Goal: Task Accomplishment & Management: Use online tool/utility

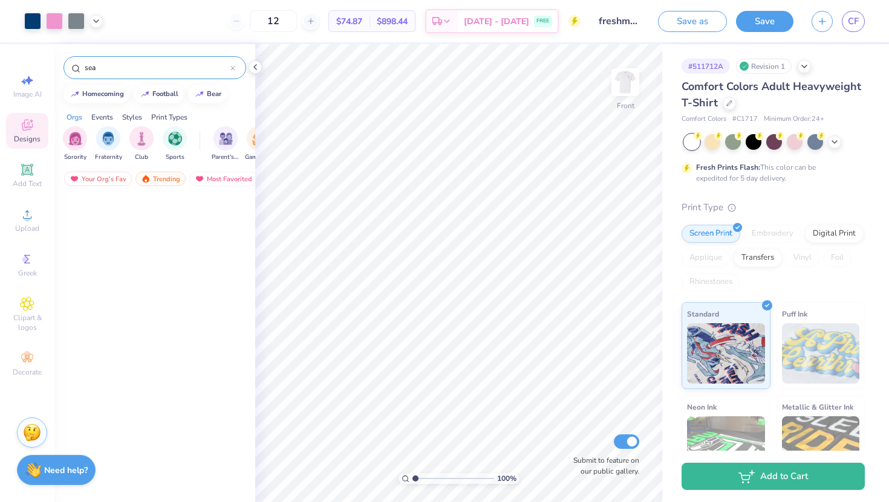
scroll to position [1215, 0]
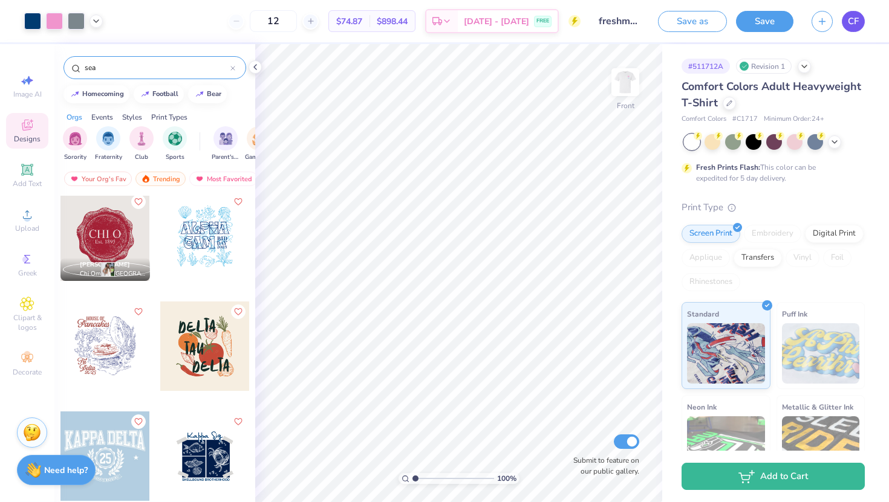
click at [861, 23] on link "CF" at bounding box center [853, 21] width 23 height 21
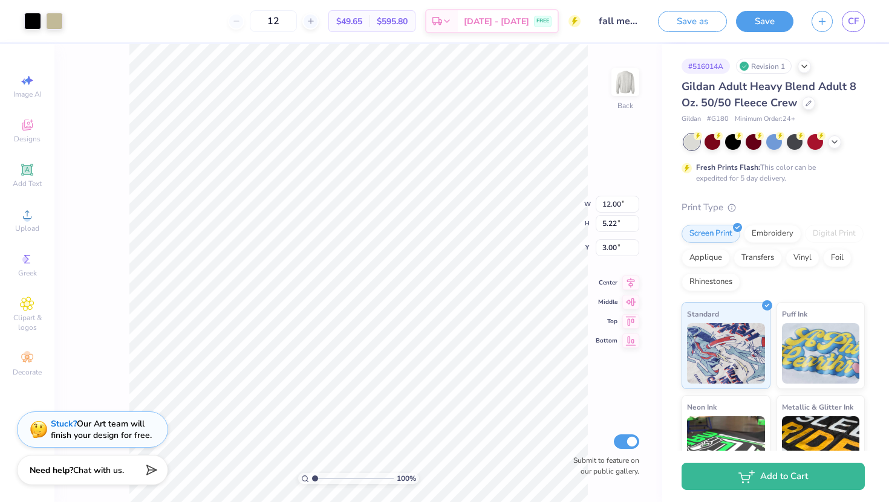
type input "3.46"
type input "10.34"
type input "4.50"
type input "3.40"
click at [762, 19] on button "Save" at bounding box center [764, 19] width 57 height 21
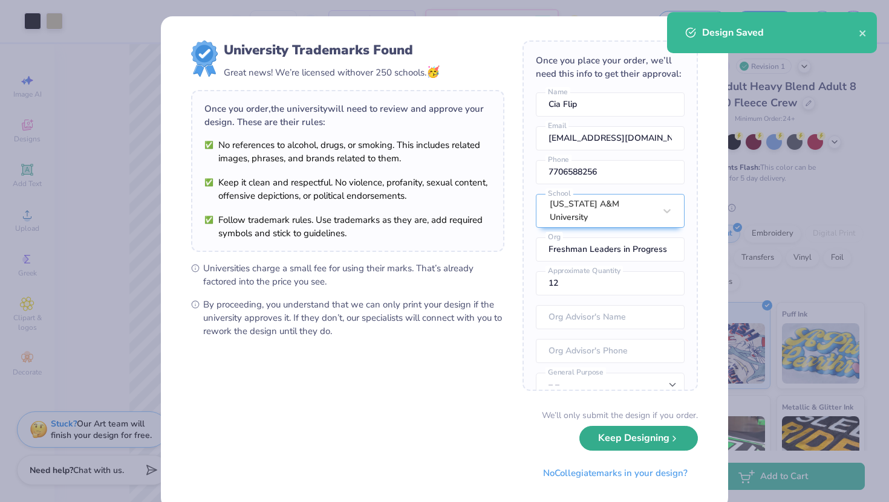
click at [628, 443] on button "Keep Designing" at bounding box center [638, 438] width 119 height 25
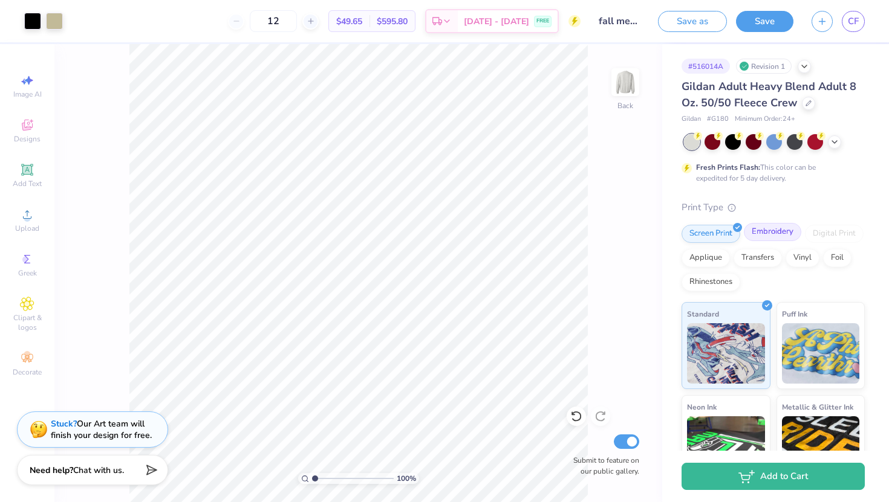
click at [758, 230] on div "Embroidery" at bounding box center [772, 232] width 57 height 18
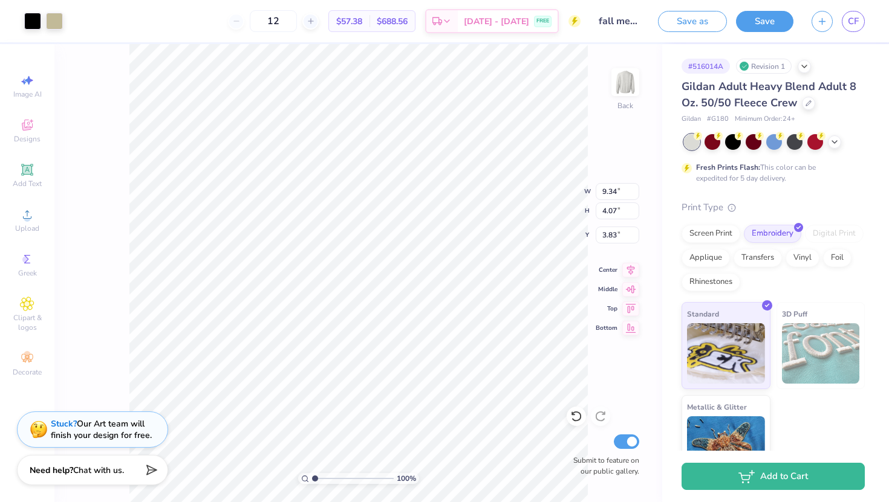
type input "9.34"
type input "4.07"
type input "3.82"
type input "3.48"
click at [759, 23] on button "Save" at bounding box center [764, 19] width 57 height 21
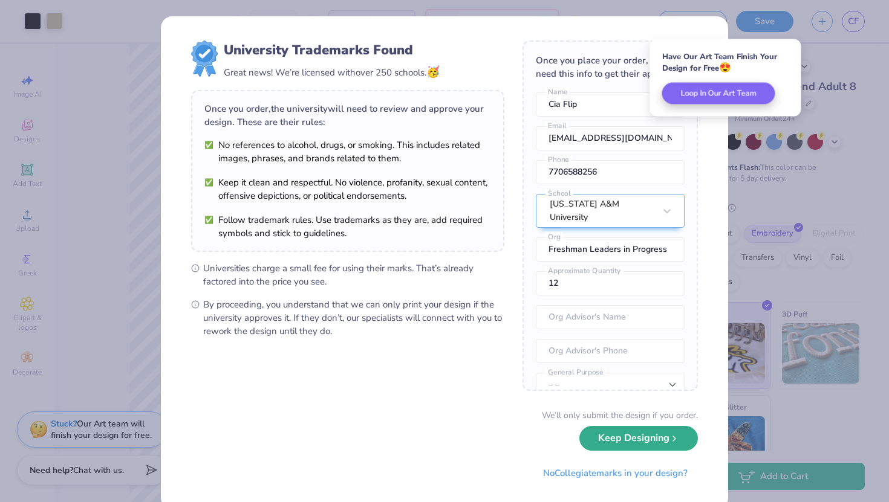
click at [645, 441] on button "Keep Designing" at bounding box center [638, 438] width 119 height 25
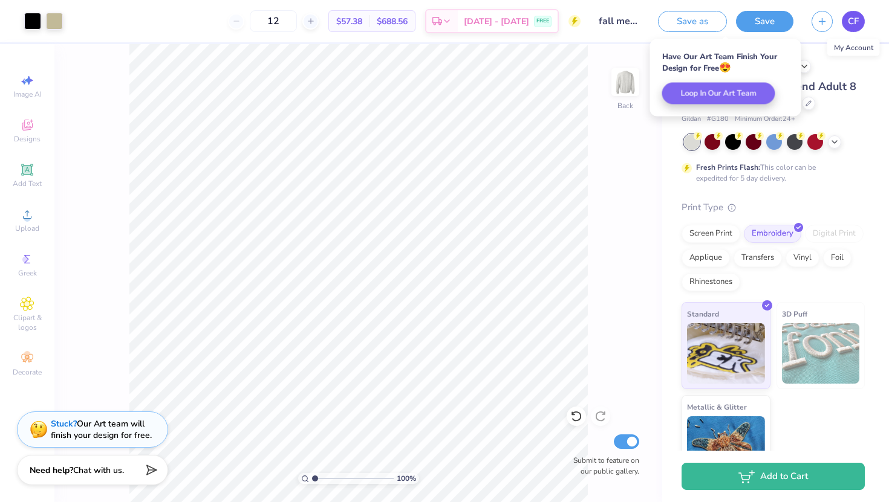
click at [848, 19] on span "CF" at bounding box center [853, 22] width 11 height 14
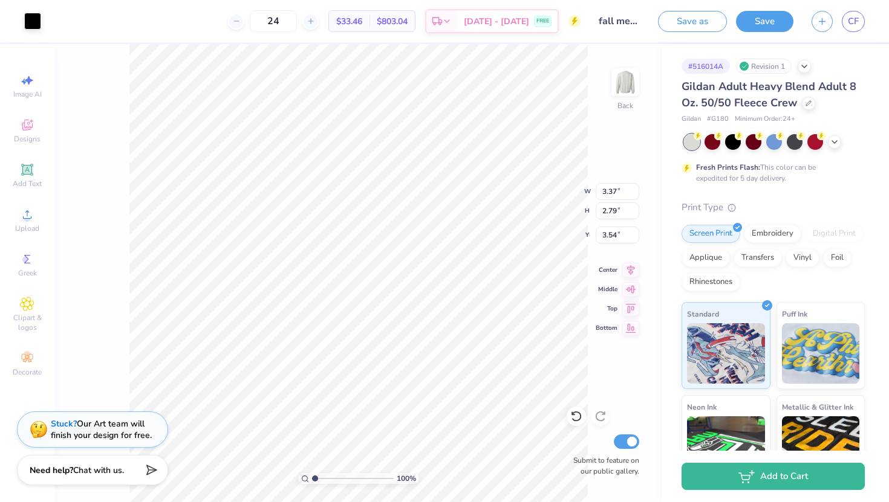
type input "3.37"
type input "2.79"
type input "3.54"
click at [573, 418] on icon at bounding box center [576, 417] width 12 height 12
click at [87, 166] on div "100 % Back W 3.44 H 2.85 Y 3.48 Center Middle Top Bottom Submit to feature on o…" at bounding box center [358, 273] width 608 height 458
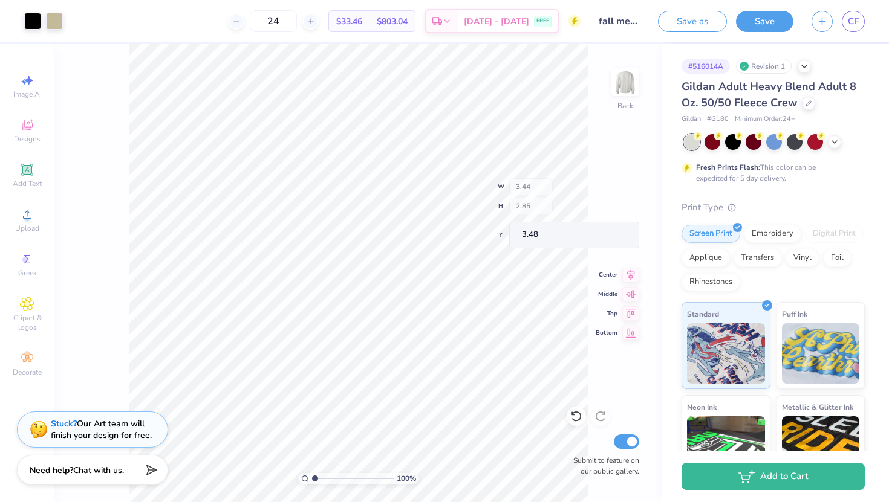
type input "3.28"
click at [574, 421] on icon at bounding box center [576, 417] width 10 height 11
click at [574, 420] on icon at bounding box center [576, 417] width 10 height 11
type input "1.58"
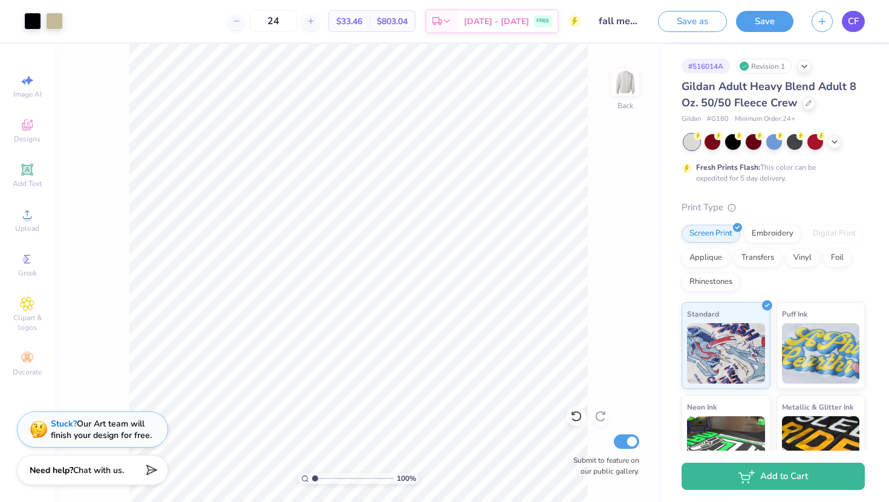
click at [856, 22] on span "CF" at bounding box center [853, 22] width 11 height 14
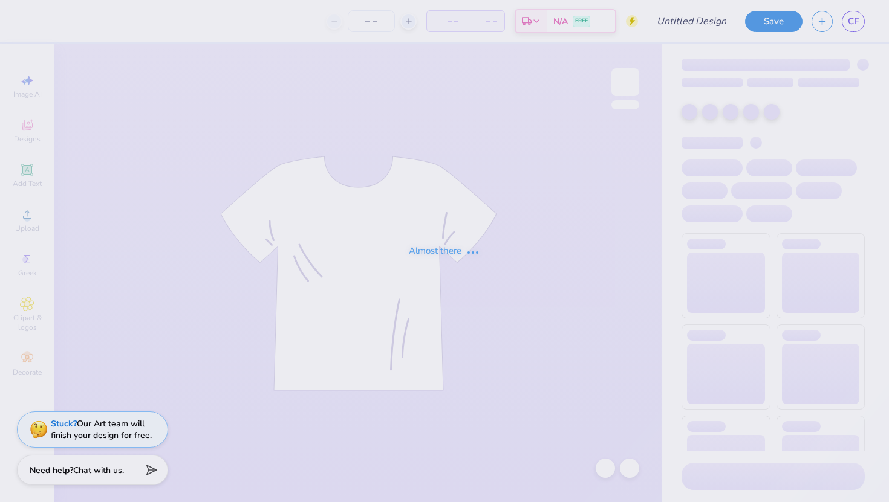
type input "fall merch idea"
type input "24"
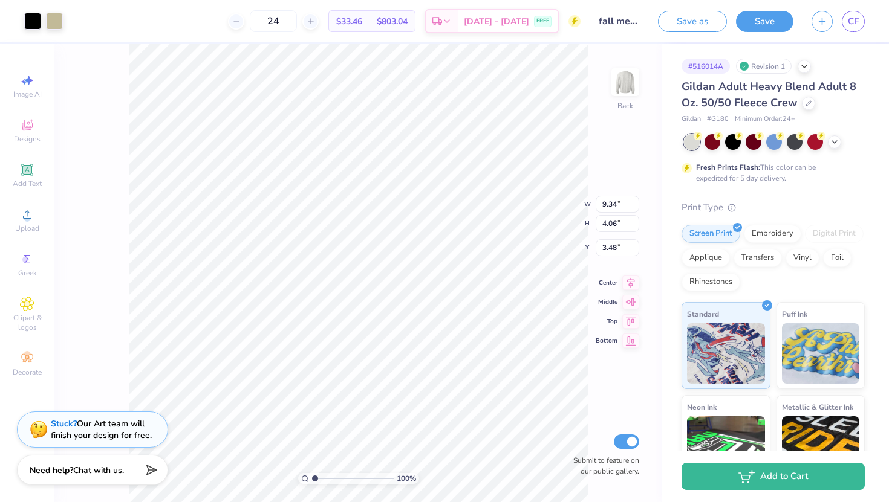
type input "9.78"
type input "4.25"
type input "3.35"
type input "0.35"
type input "0.60"
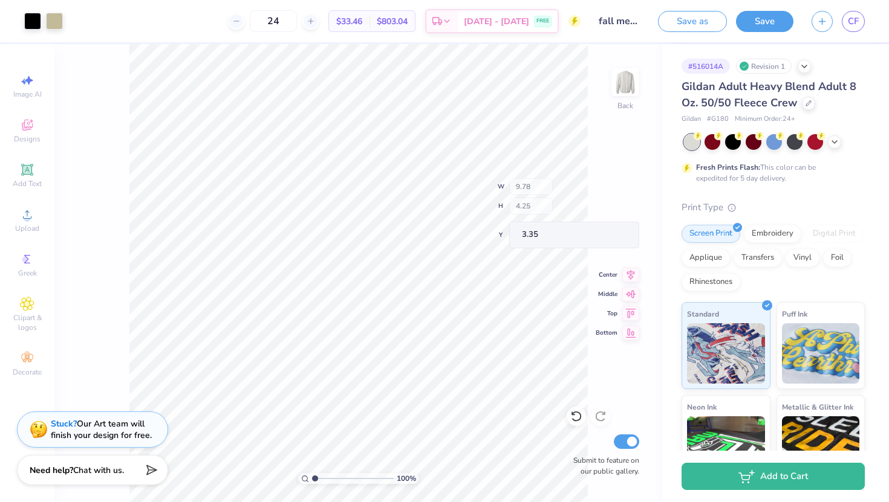
type input "7.01"
type input "0.58"
click at [568, 420] on div at bounding box center [576, 416] width 19 height 19
type input "2.74"
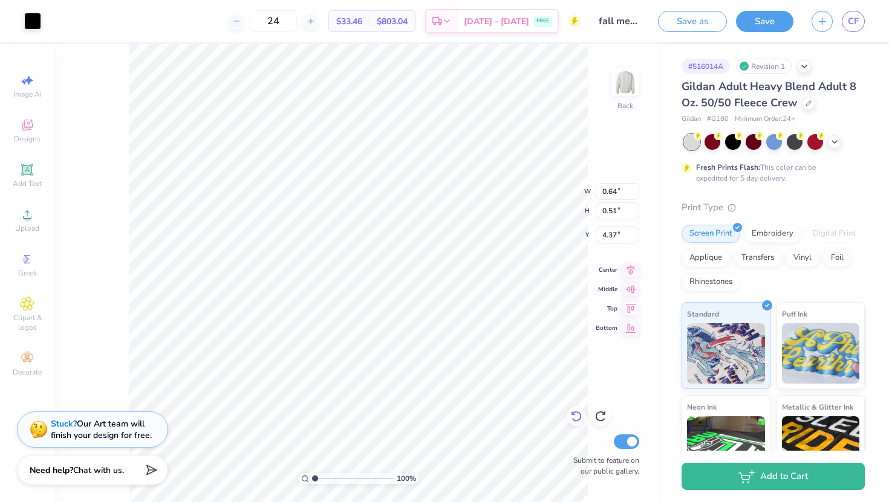
type input "1.22"
type input "0.86"
type input "4.06"
type input "3.60"
type input "2.98"
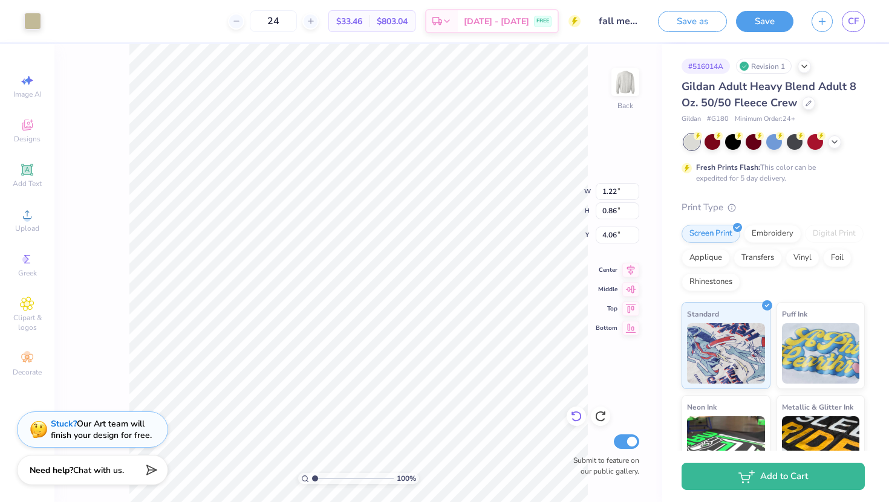
type input "3.35"
click at [846, 19] on link "CF" at bounding box center [853, 21] width 23 height 21
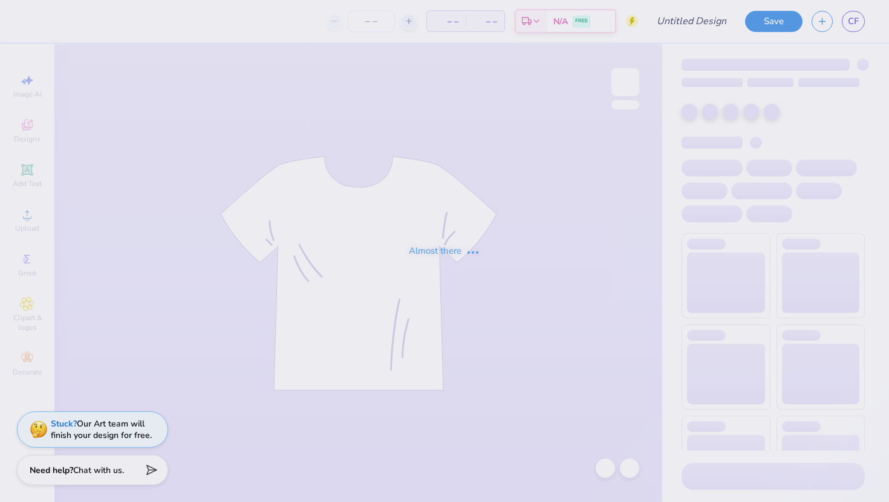
type input "freshman shirt idea"
type input "12"
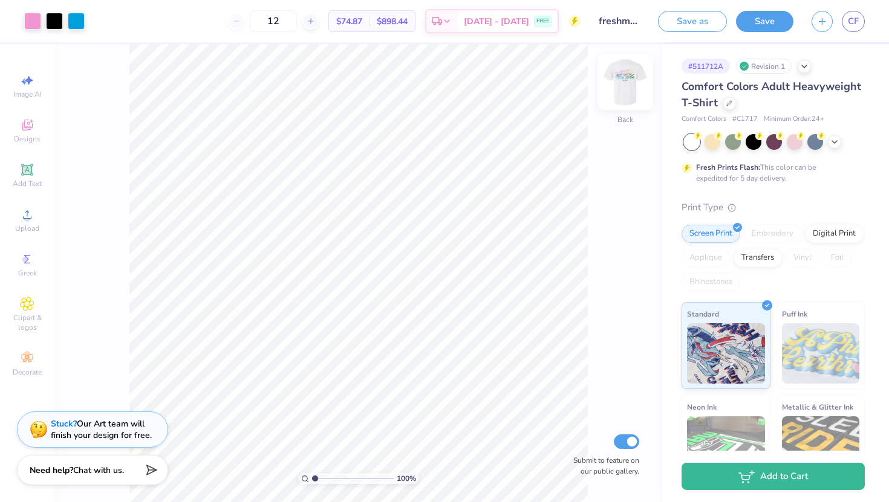
click at [618, 83] on img at bounding box center [625, 82] width 48 height 48
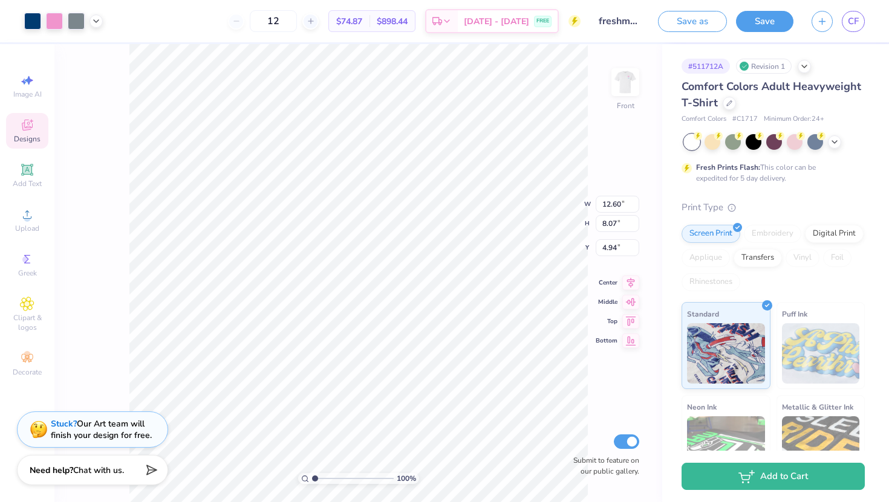
type input "7.23"
click at [31, 133] on div "Designs" at bounding box center [27, 131] width 42 height 36
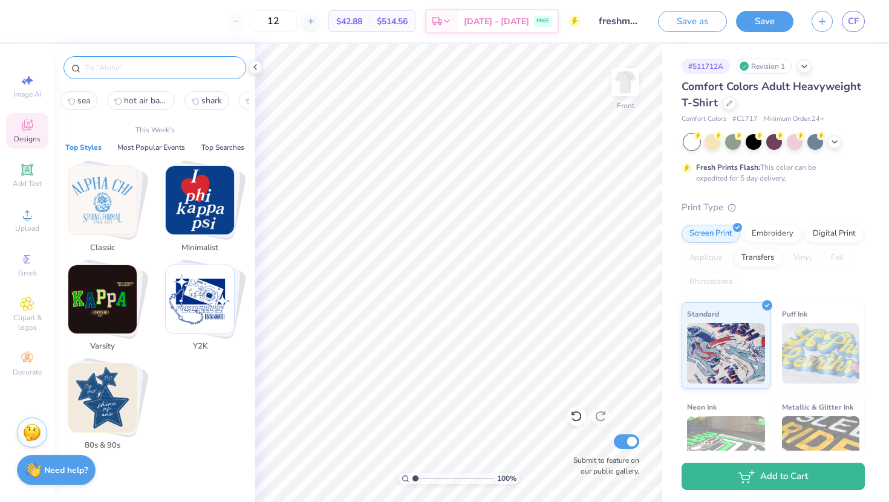
click at [151, 64] on input "text" at bounding box center [160, 68] width 155 height 12
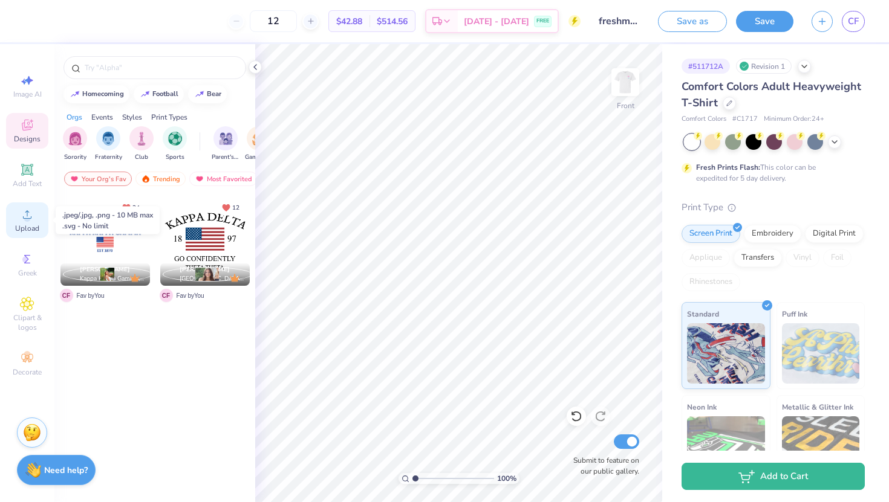
click at [27, 209] on icon at bounding box center [27, 214] width 15 height 15
click at [130, 57] on div at bounding box center [154, 67] width 183 height 23
click at [120, 71] on input "text" at bounding box center [160, 68] width 155 height 12
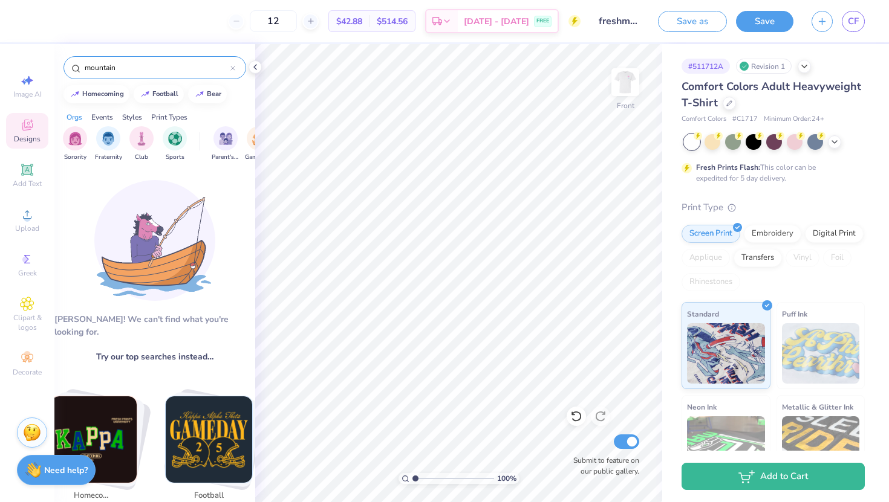
type input "mountain"
click at [99, 115] on div "Events" at bounding box center [102, 117] width 22 height 11
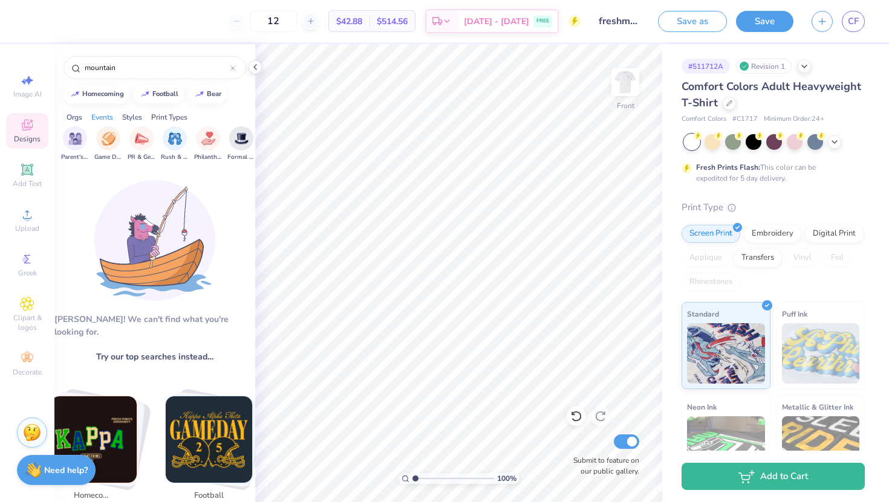
click at [73, 116] on div "Orgs" at bounding box center [75, 117] width 16 height 11
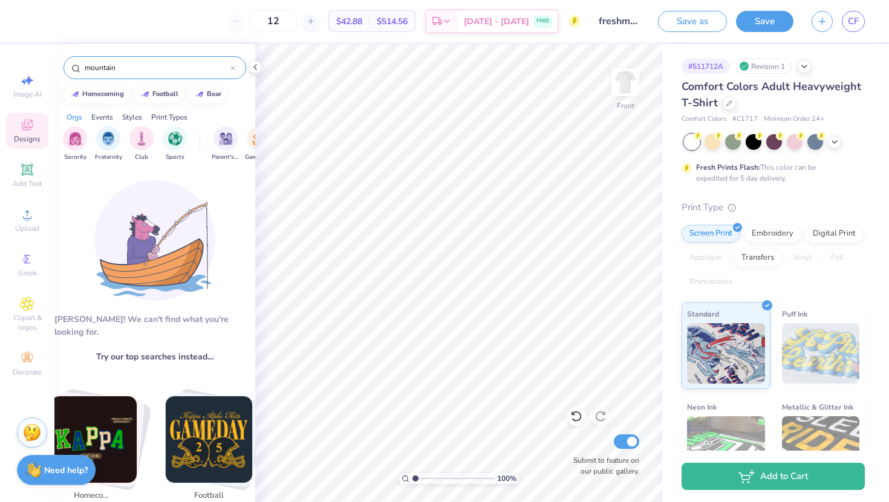
drag, startPoint x: 126, startPoint y: 67, endPoint x: 44, endPoint y: 47, distance: 84.8
click at [44, 47] on div "12 $42.88 Per Item $514.56 Total Est. Delivery [DATE] - [DATE] FREE Design Titl…" at bounding box center [444, 251] width 889 height 502
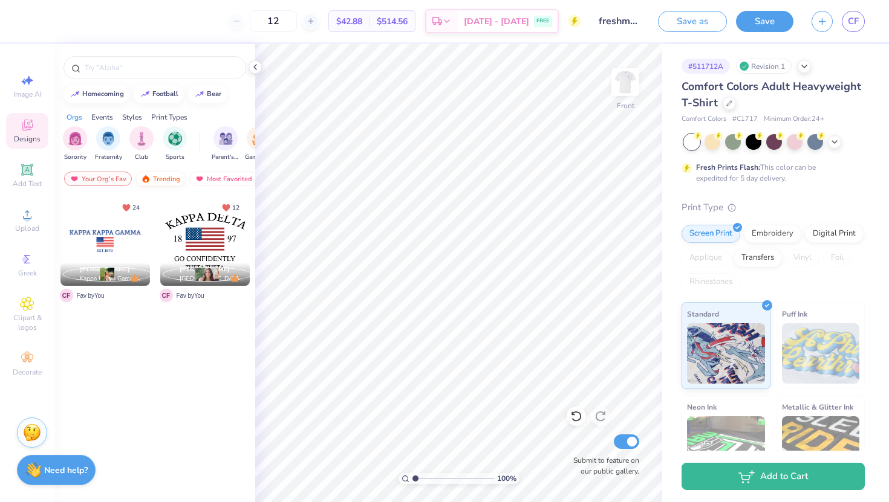
click at [154, 173] on div "Trending" at bounding box center [160, 179] width 50 height 15
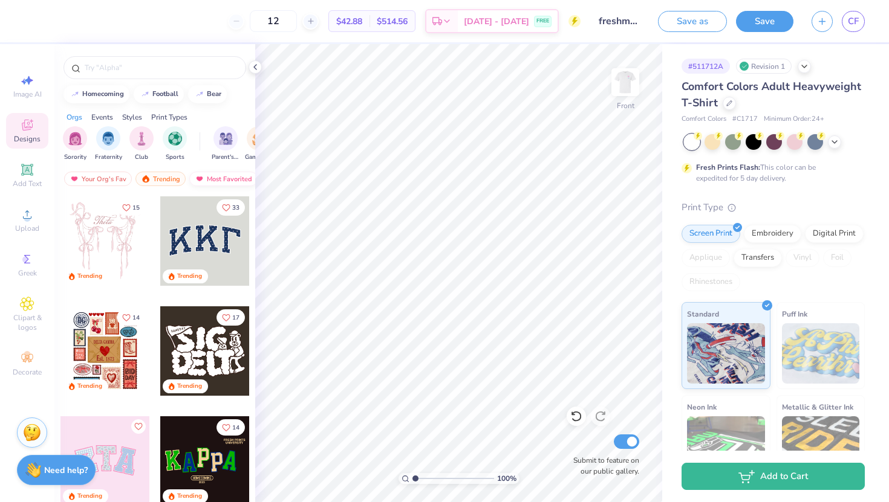
click at [198, 174] on div "Most Favorited" at bounding box center [223, 179] width 68 height 15
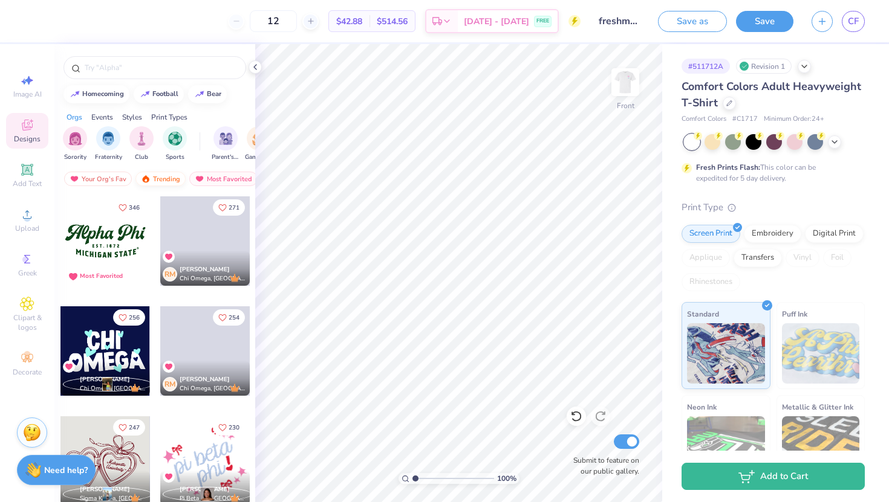
click at [157, 175] on div "Trending" at bounding box center [160, 179] width 50 height 15
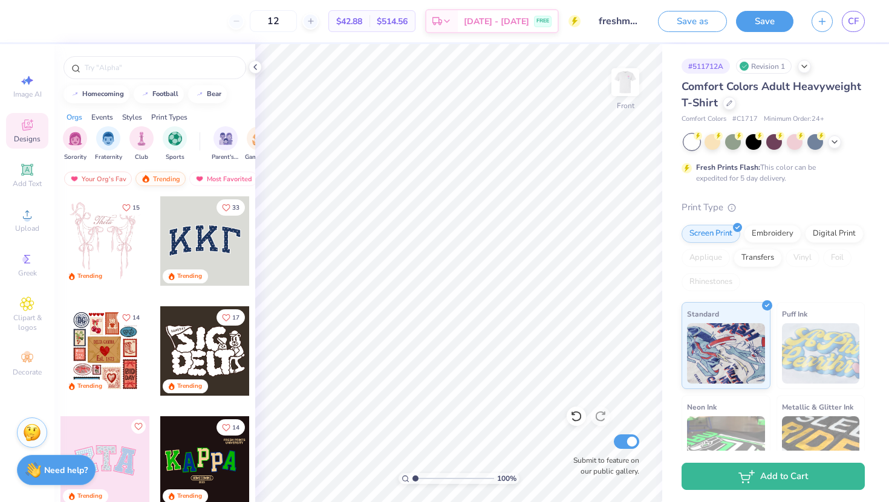
click at [164, 179] on div "Trending" at bounding box center [160, 179] width 50 height 15
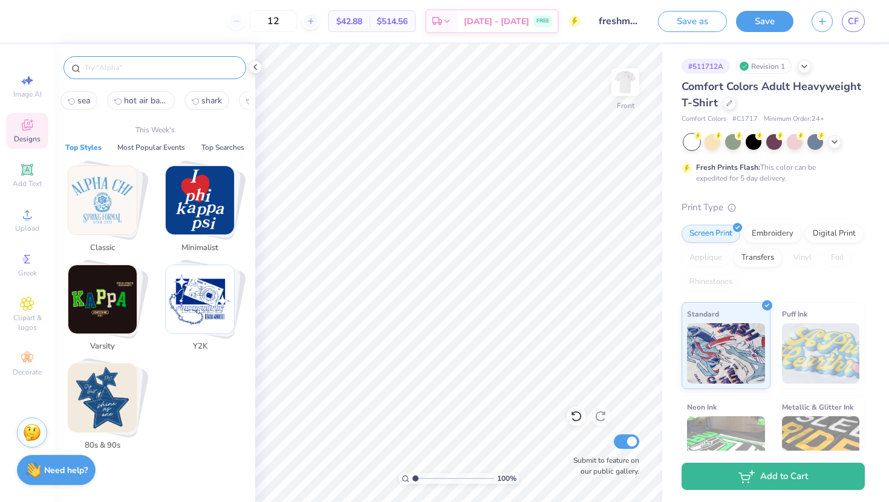
click at [142, 62] on input "text" at bounding box center [160, 68] width 155 height 12
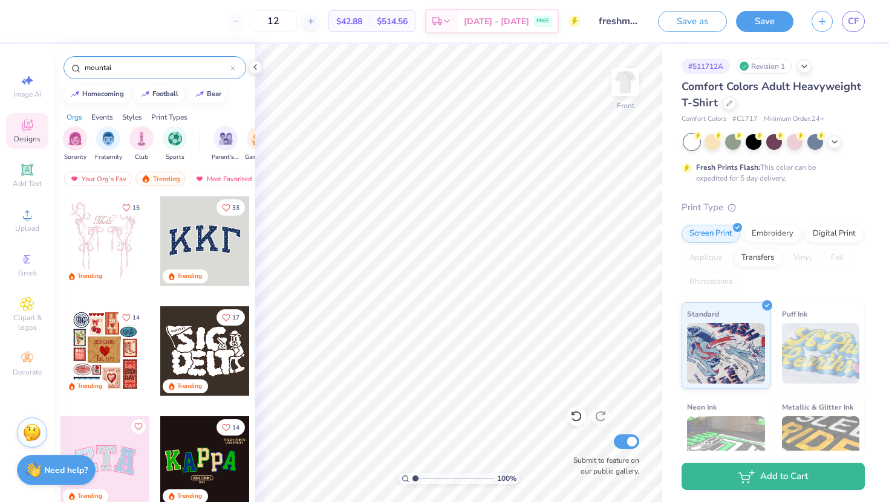
type input "mountain"
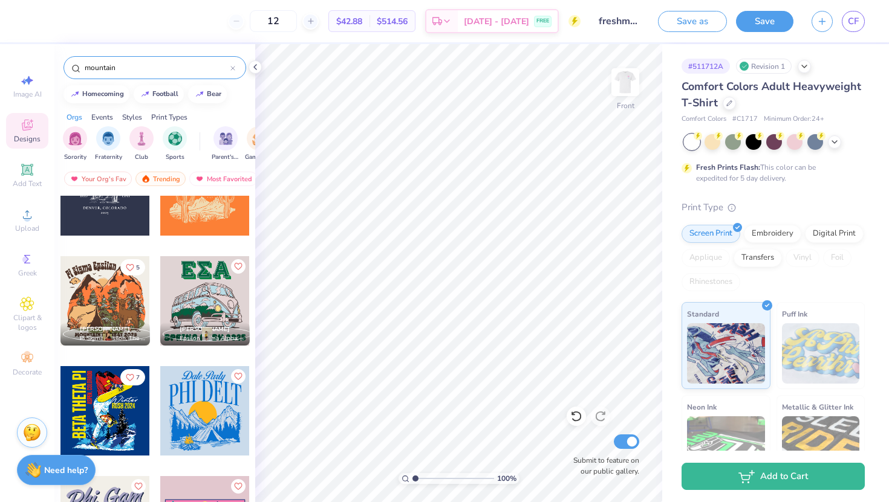
scroll to position [1268, 0]
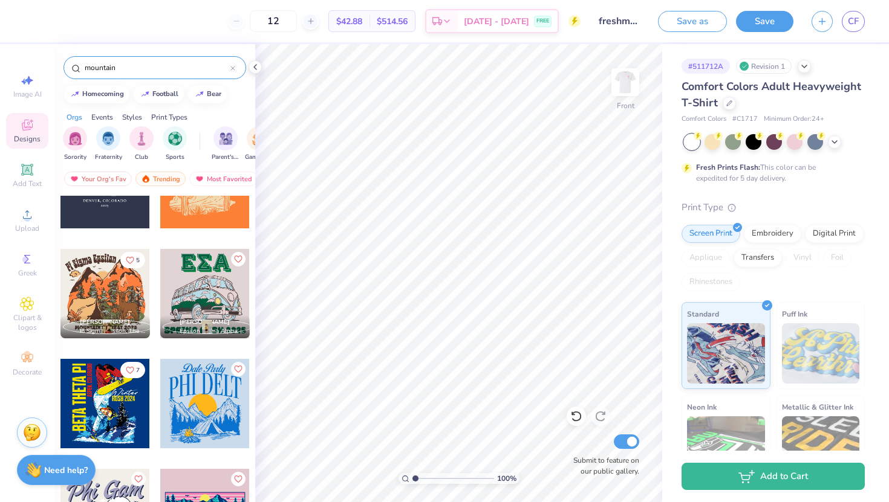
click at [231, 67] on icon at bounding box center [232, 68] width 5 height 5
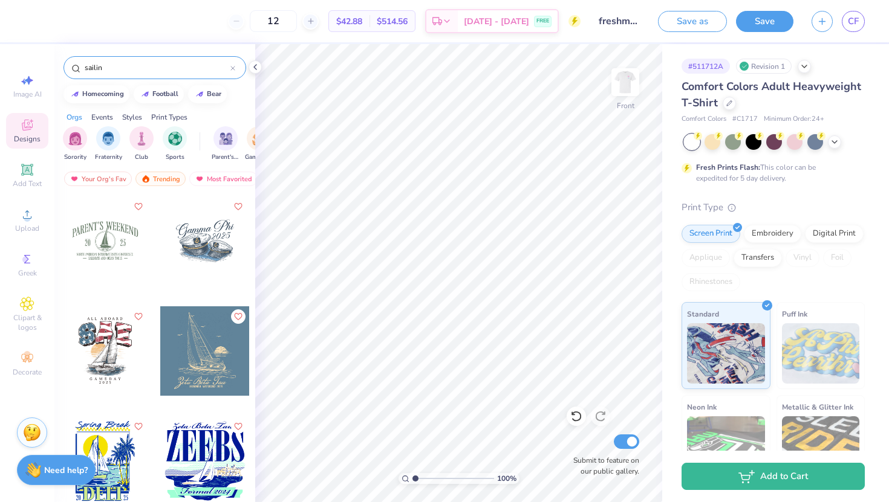
type input "sailing"
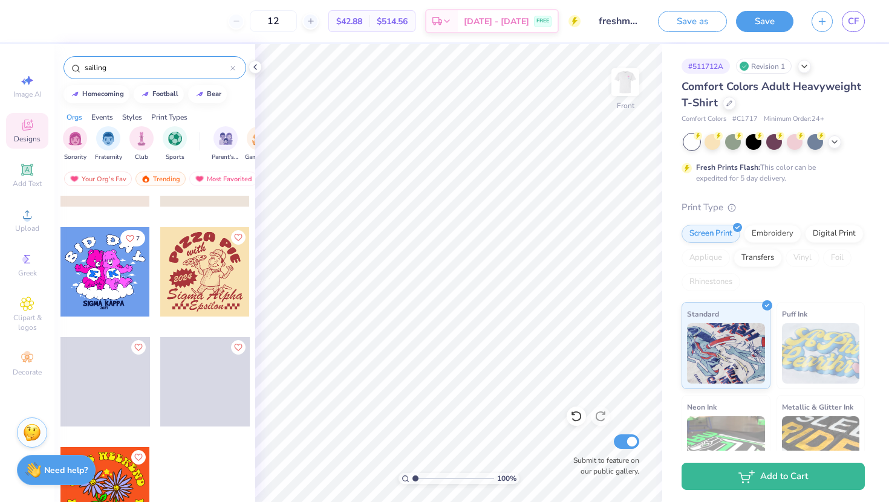
scroll to position [1189, 0]
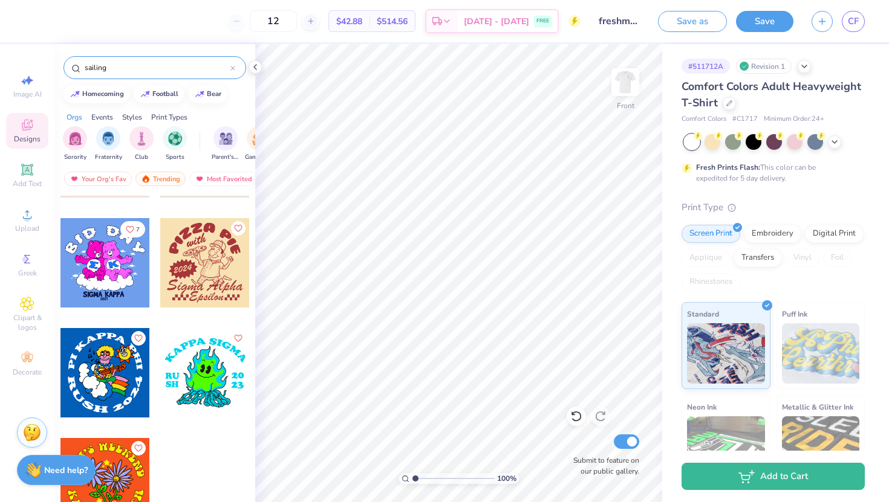
click at [232, 68] on icon at bounding box center [233, 69] width 4 height 4
type input "fall"
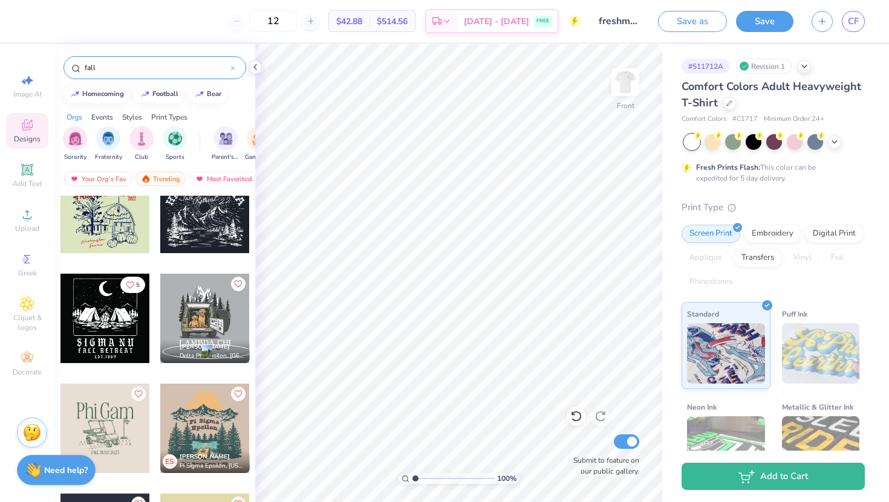
scroll to position [2344, 0]
click at [192, 307] on div at bounding box center [204, 317] width 89 height 89
type input "10.67"
type input "1.22"
type input "14.28"
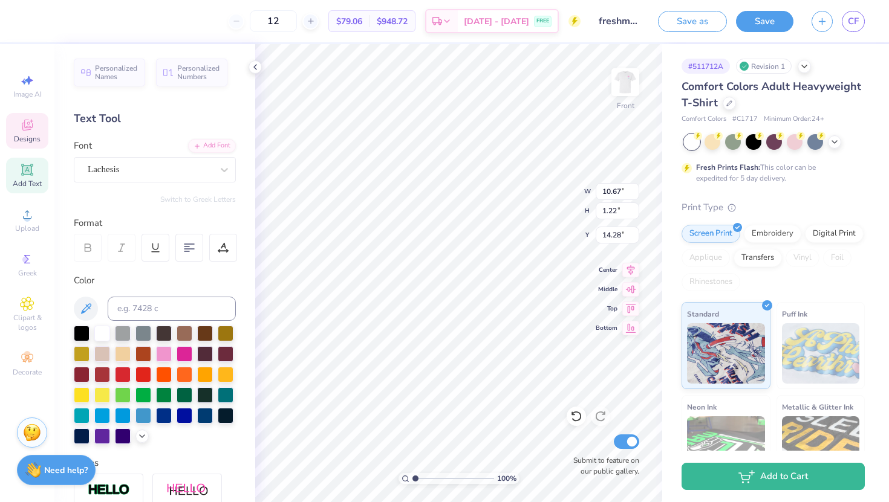
scroll to position [0, 1]
type textarea "[US_STATE] AM FLiP"
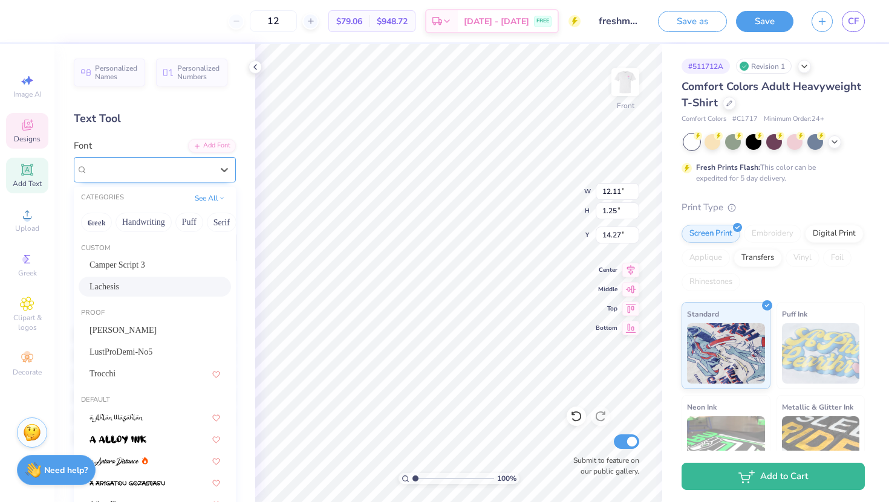
click at [95, 169] on div "Lachesis" at bounding box center [149, 169] width 127 height 19
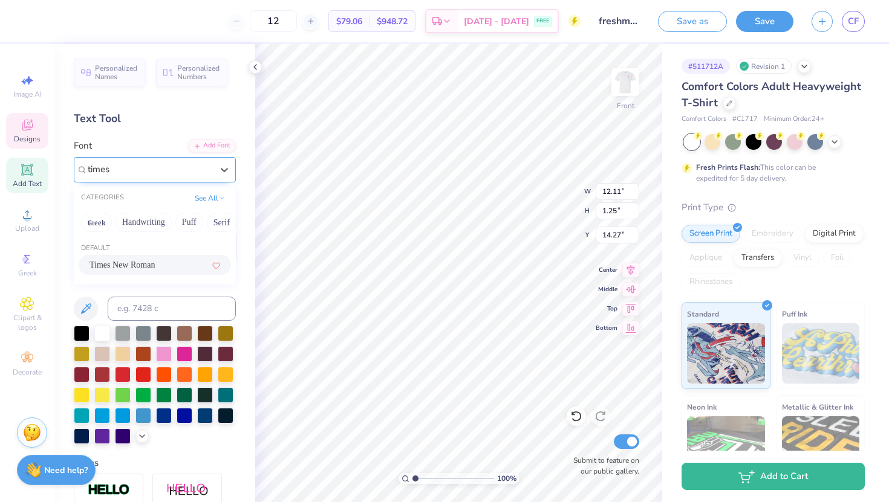
click at [131, 262] on span "Times New Roman" at bounding box center [121, 265] width 65 height 13
type input "times"
click at [127, 167] on div "Times New Roman" at bounding box center [149, 169] width 127 height 19
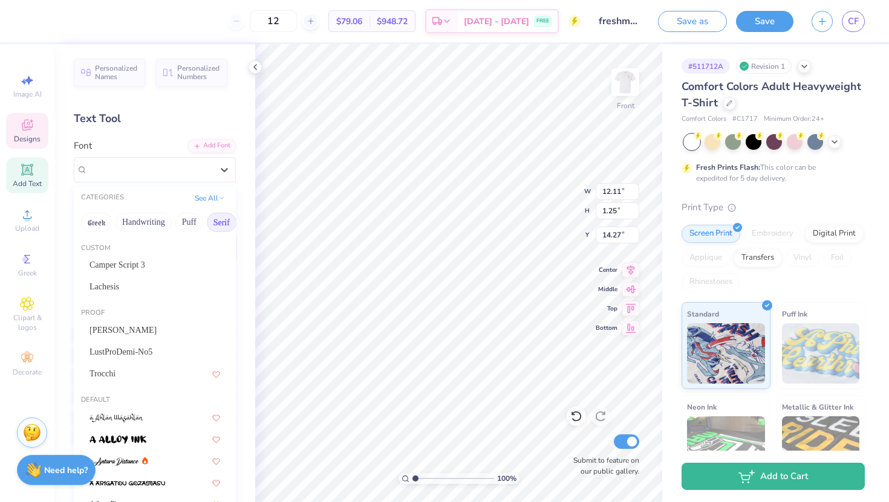
click at [225, 223] on button "Serif" at bounding box center [222, 222] width 30 height 19
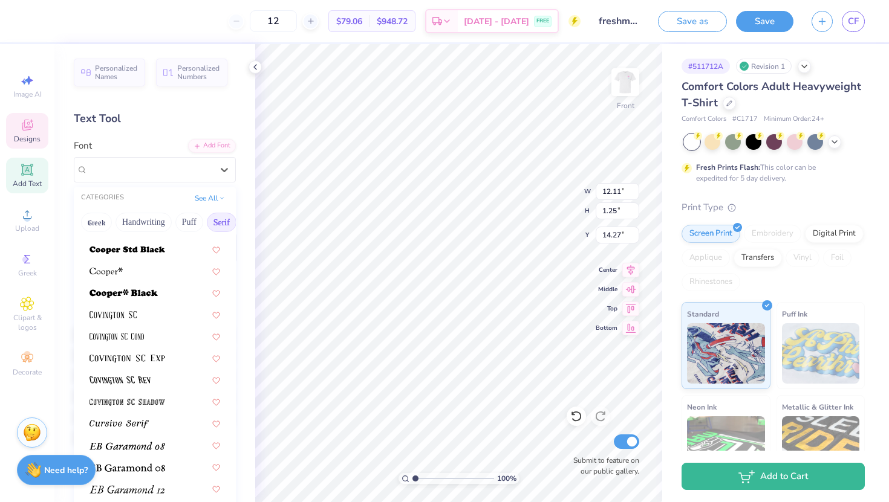
scroll to position [586, 0]
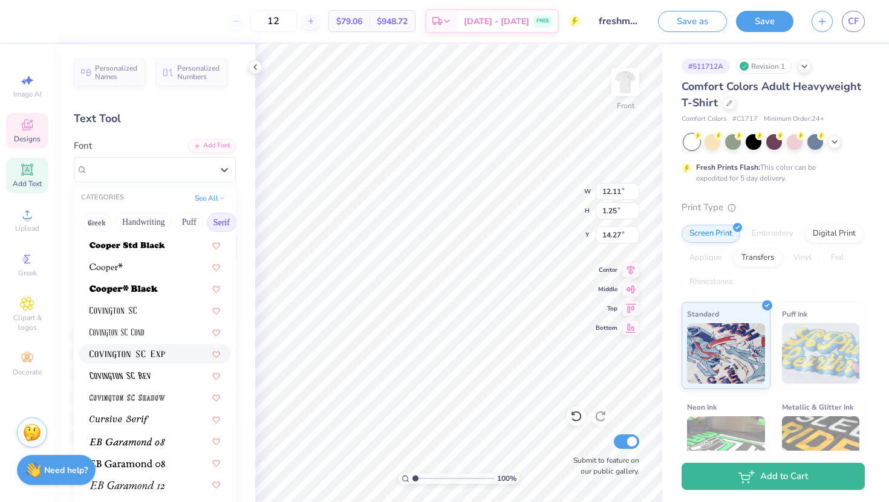
click at [160, 356] on img at bounding box center [127, 355] width 76 height 8
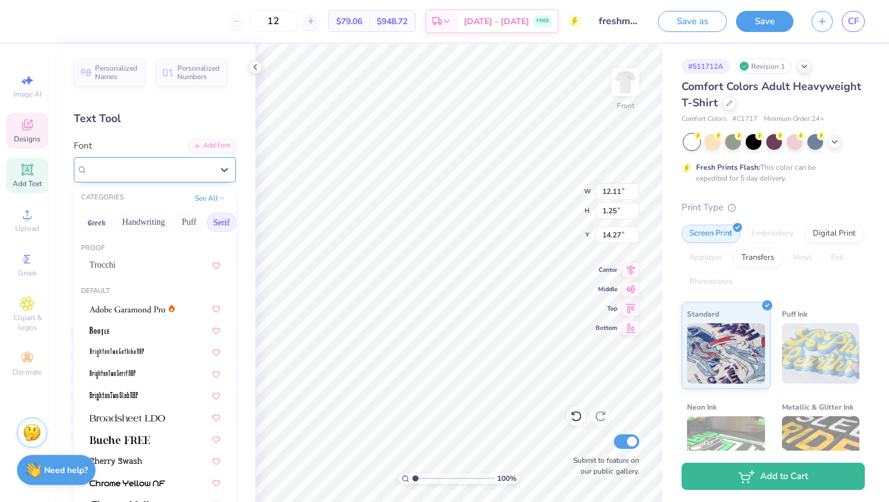
click at [148, 174] on div "[PERSON_NAME] SC Exp" at bounding box center [149, 169] width 127 height 19
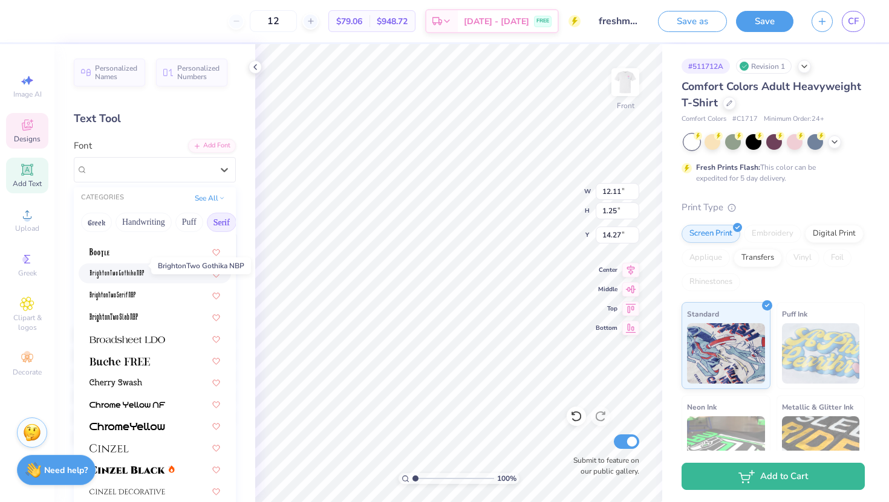
scroll to position [87, 0]
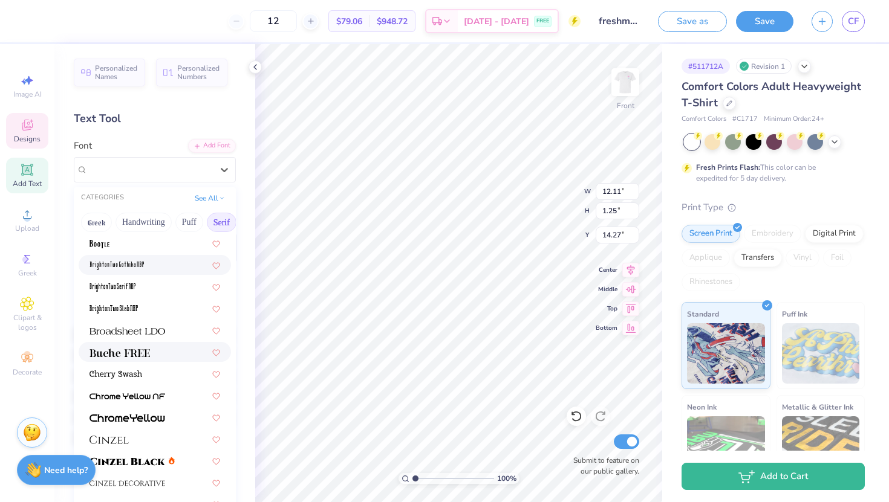
click at [143, 346] on span at bounding box center [119, 352] width 60 height 13
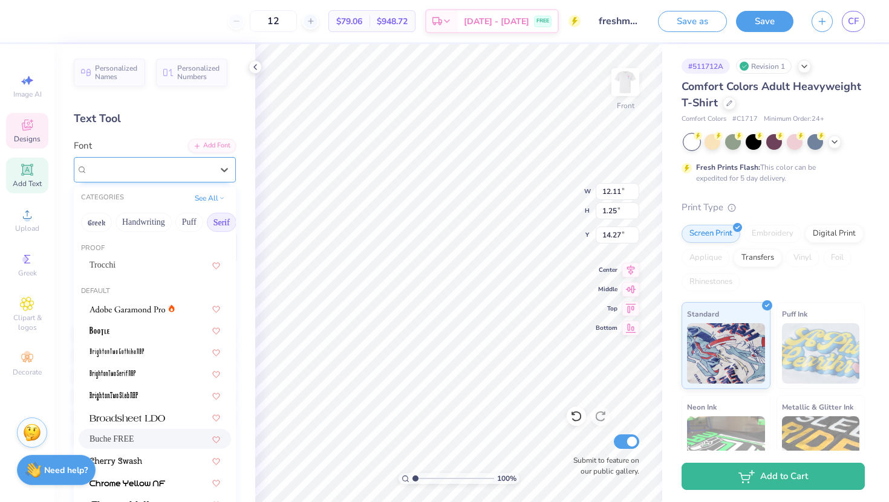
click at [176, 171] on div "Buche FREE" at bounding box center [149, 169] width 127 height 19
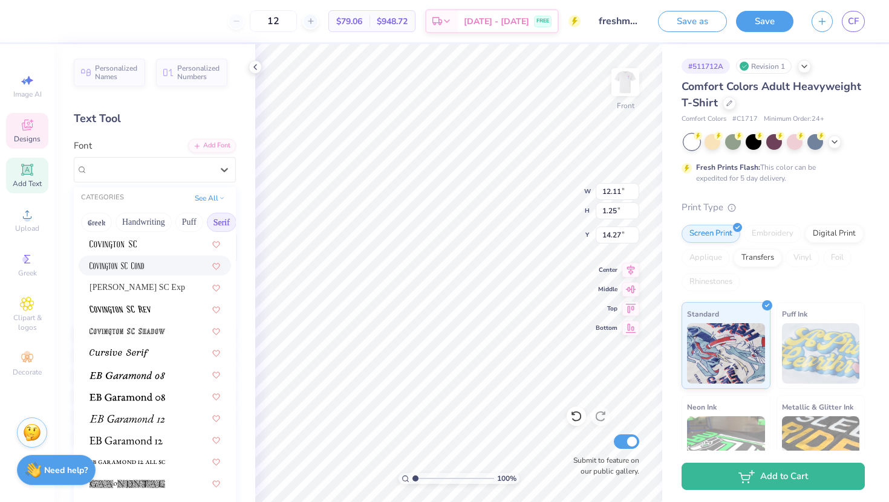
scroll to position [654, 0]
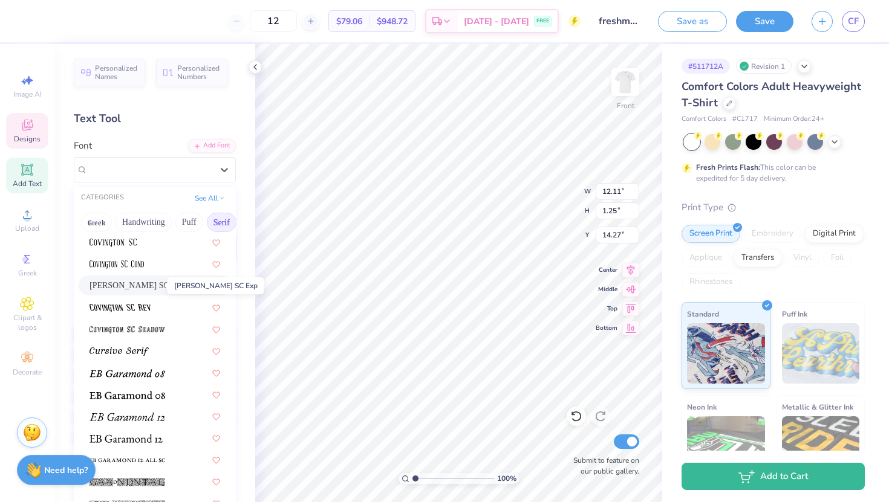
click at [157, 289] on span "[PERSON_NAME] SC Exp" at bounding box center [137, 285] width 96 height 13
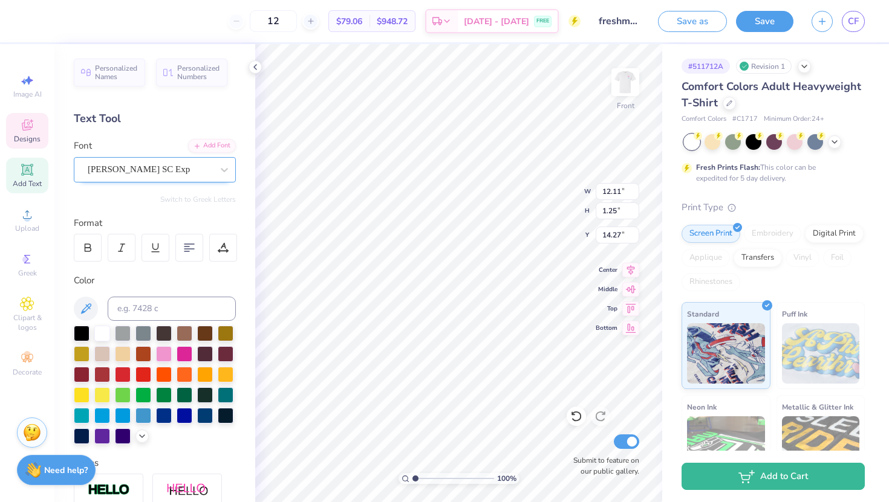
click at [134, 175] on div "[PERSON_NAME] SC Exp" at bounding box center [149, 169] width 127 height 19
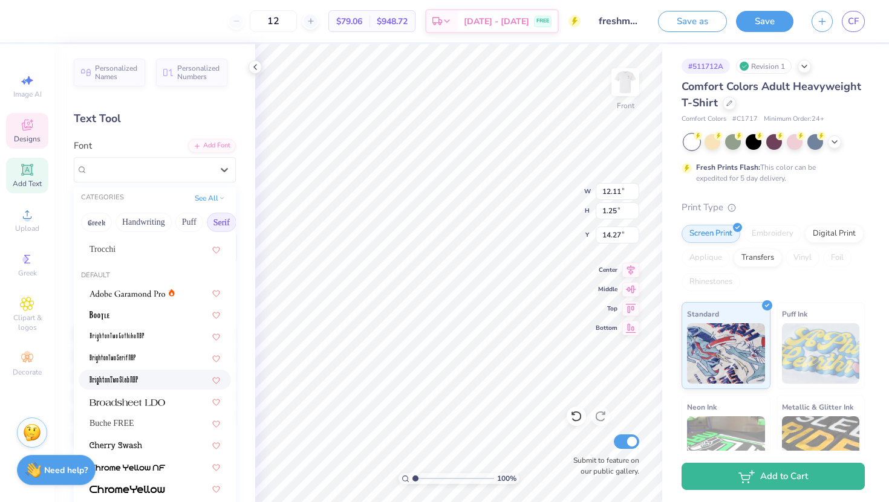
scroll to position [18, 0]
click at [128, 398] on img at bounding box center [127, 401] width 76 height 8
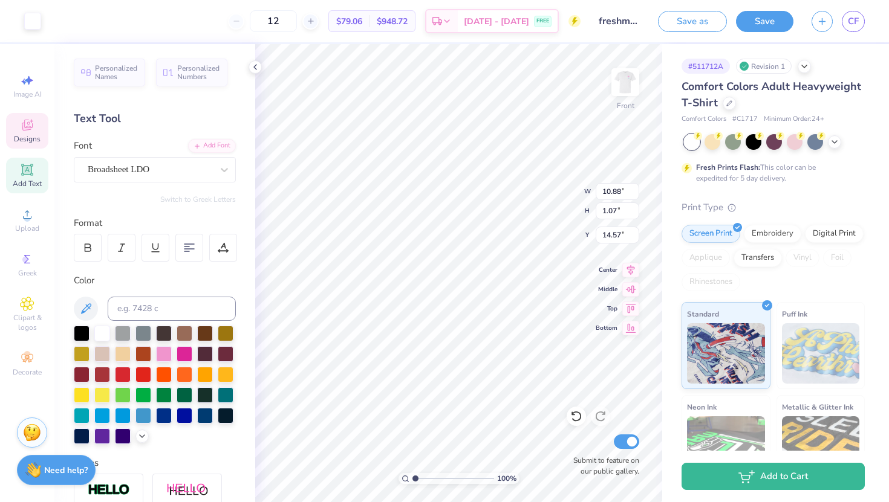
type input "14.57"
type textarea "[US_STATE] A&M FLiP"
click at [104, 415] on div at bounding box center [102, 415] width 16 height 16
click at [161, 358] on div at bounding box center [164, 353] width 16 height 16
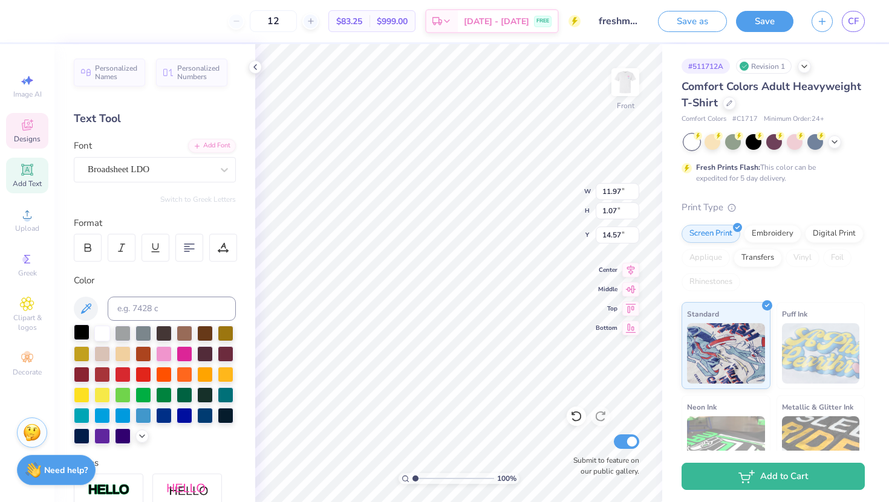
click at [81, 331] on div at bounding box center [82, 333] width 16 height 16
click at [574, 422] on icon at bounding box center [576, 417] width 12 height 12
type input "15.64"
type input "15.94"
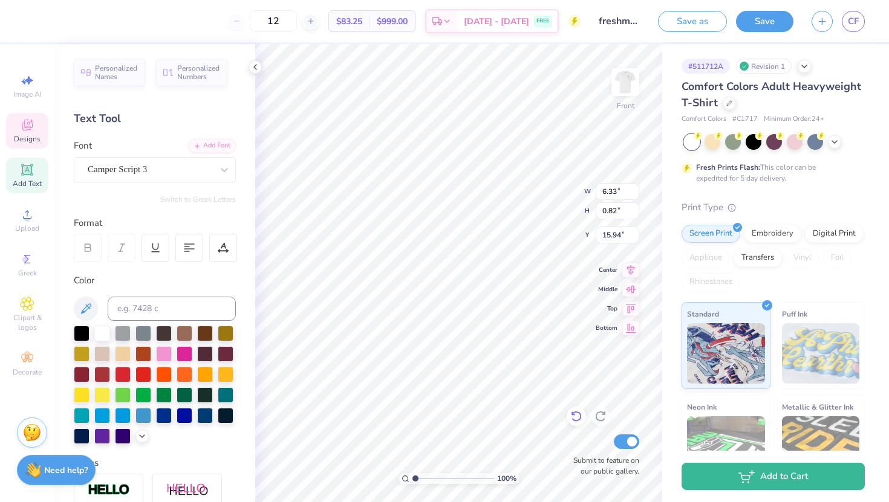
type textarea "Fall 2029"
type input "16.30"
type input "16.33"
type input "16.37"
type input "16.33"
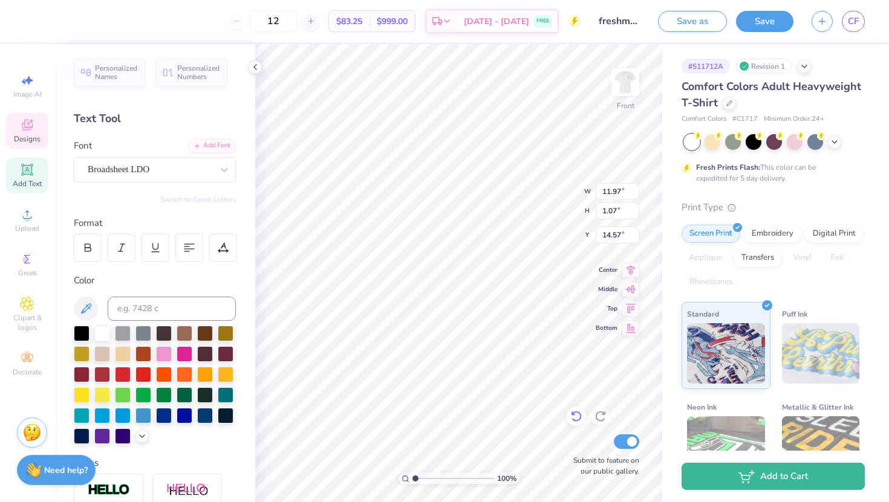
type input "14.50"
type textarea "FLiP"
type input "14.52"
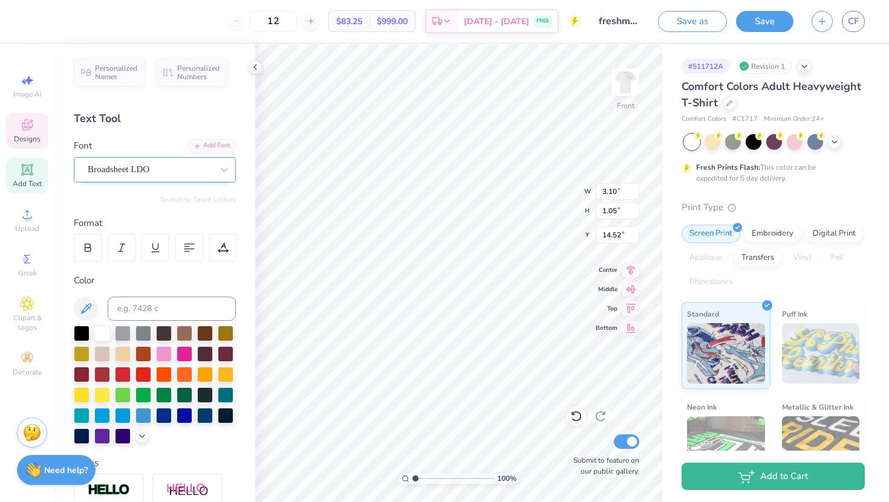
click at [173, 169] on div "Broadsheet LDO" at bounding box center [149, 169] width 127 height 19
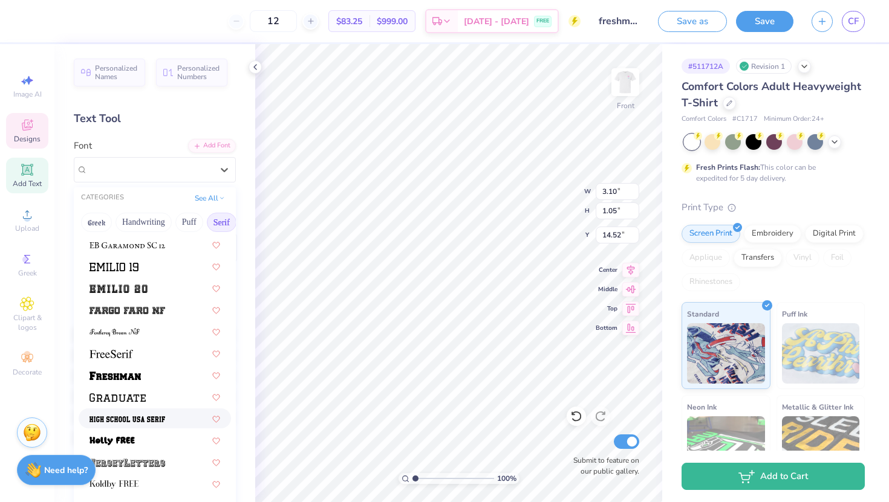
scroll to position [976, 0]
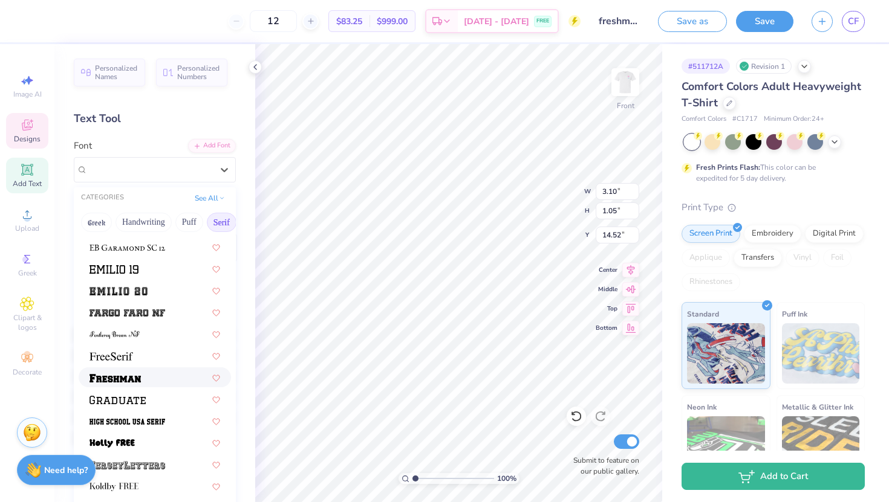
click at [161, 381] on div at bounding box center [154, 377] width 131 height 13
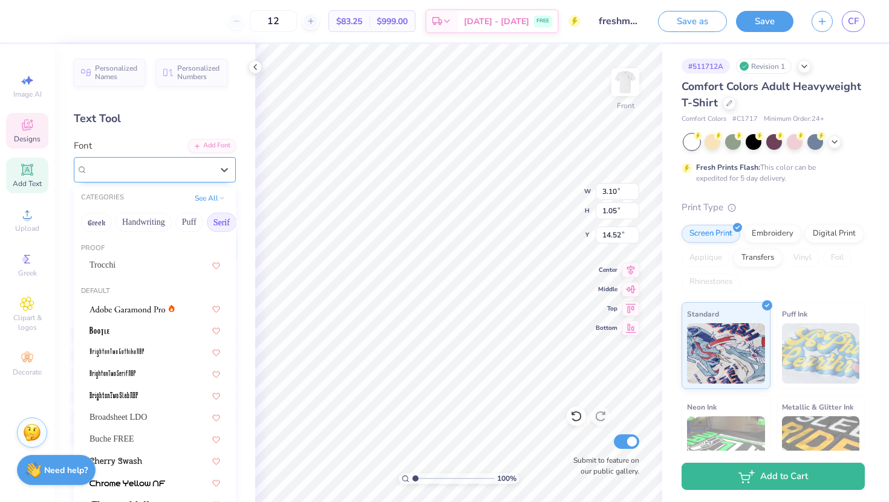
click at [189, 161] on div at bounding box center [150, 169] width 125 height 16
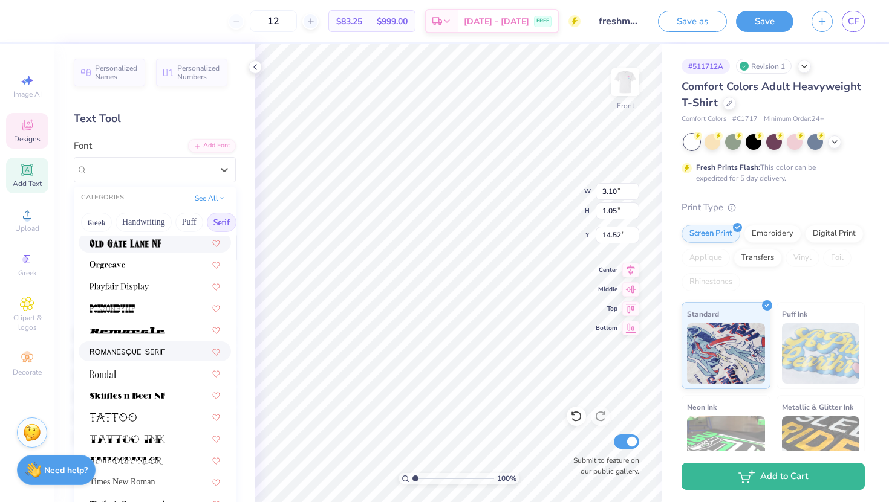
scroll to position [1406, 0]
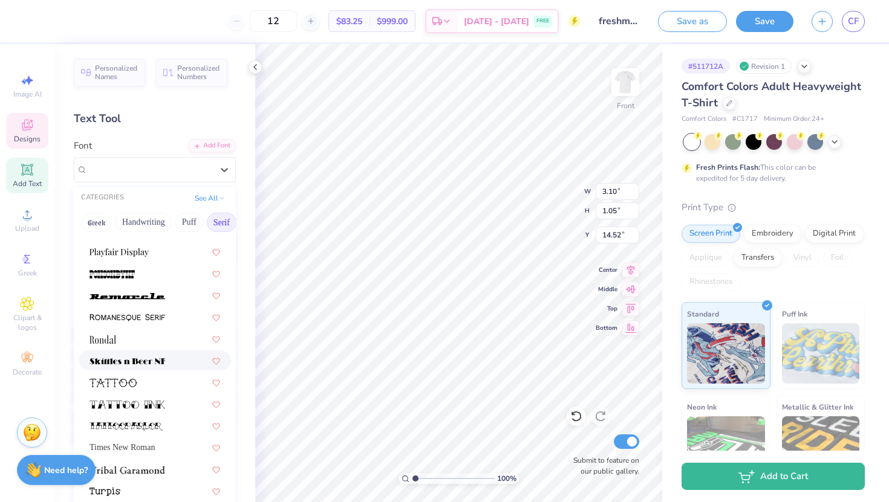
click at [176, 359] on div at bounding box center [154, 360] width 131 height 13
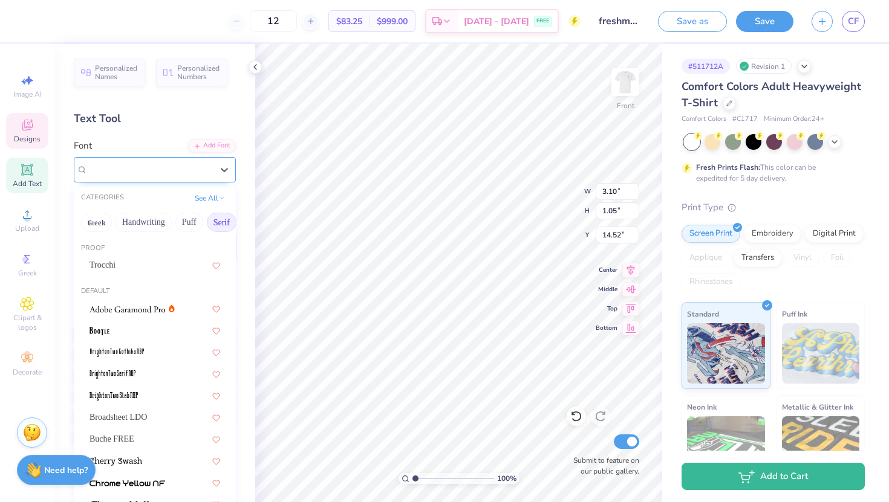
click at [134, 174] on div "Skittles n Beer NF" at bounding box center [149, 169] width 127 height 19
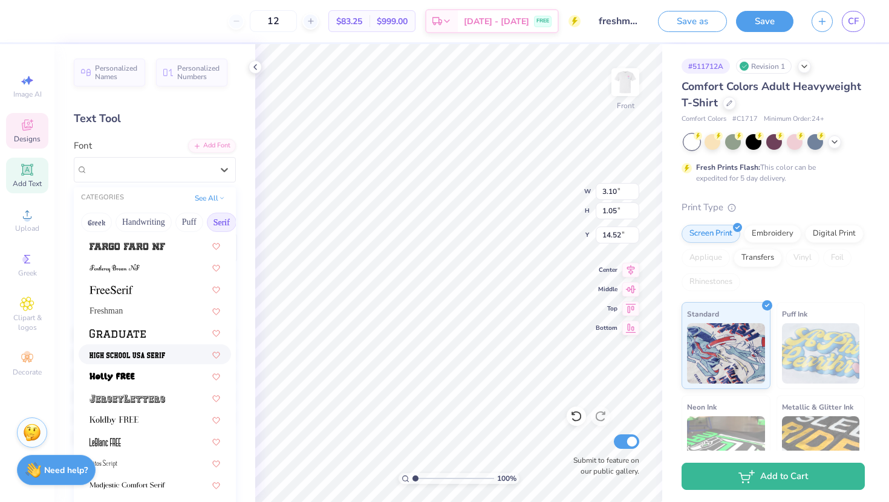
scroll to position [1035, 0]
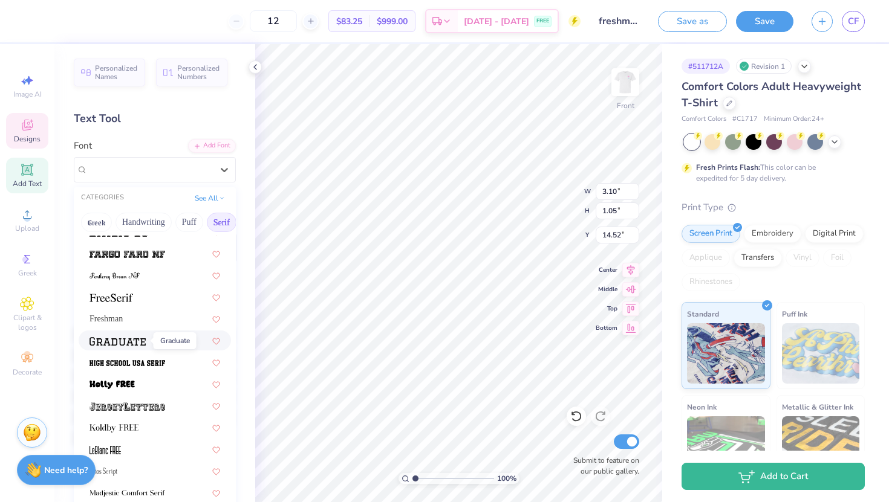
click at [125, 344] on img at bounding box center [117, 341] width 56 height 8
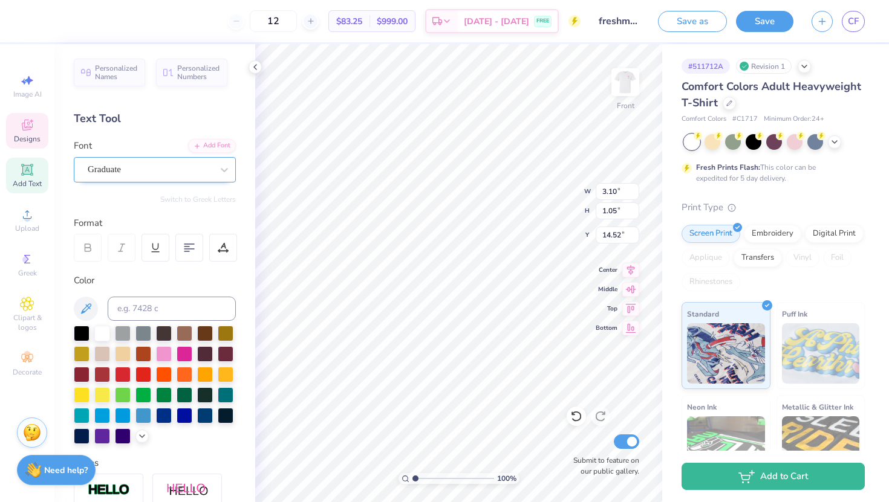
click at [148, 172] on div "Graduate" at bounding box center [149, 169] width 127 height 19
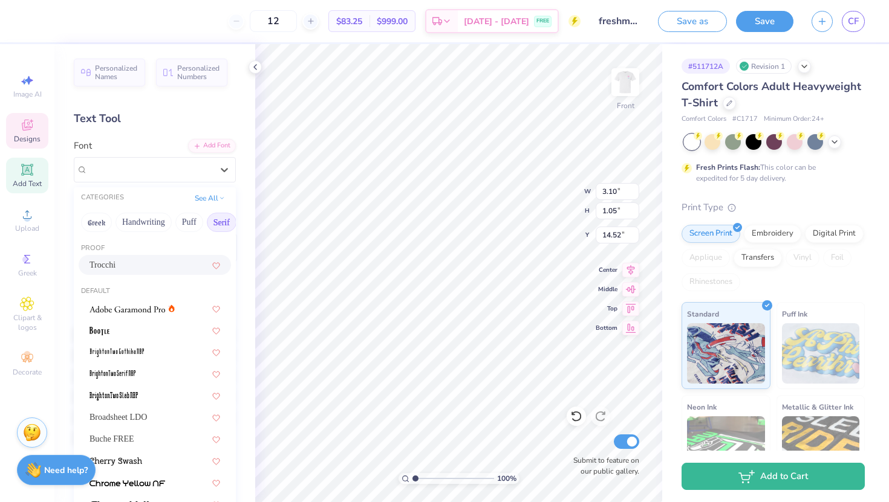
click at [151, 256] on div "Trocchi" at bounding box center [155, 265] width 152 height 20
click at [160, 157] on div "Trocchi" at bounding box center [155, 169] width 162 height 25
click at [146, 333] on div at bounding box center [154, 330] width 131 height 13
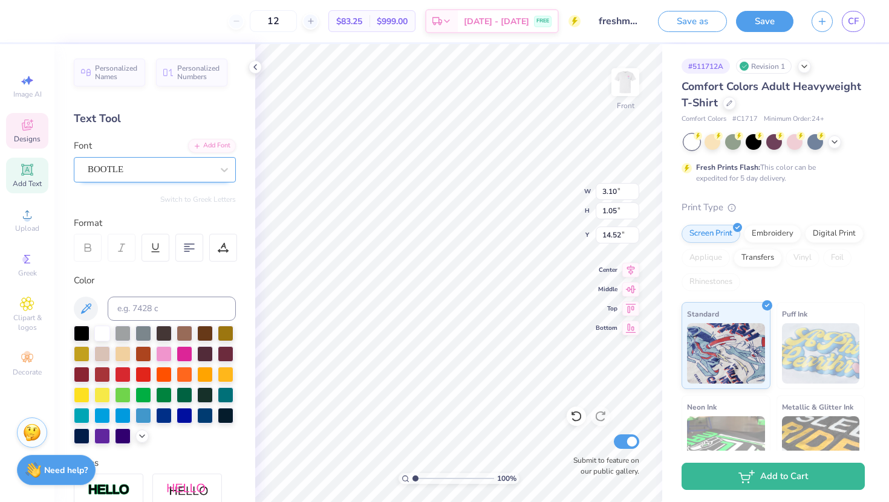
click at [137, 171] on div "BOOTLE" at bounding box center [149, 169] width 127 height 19
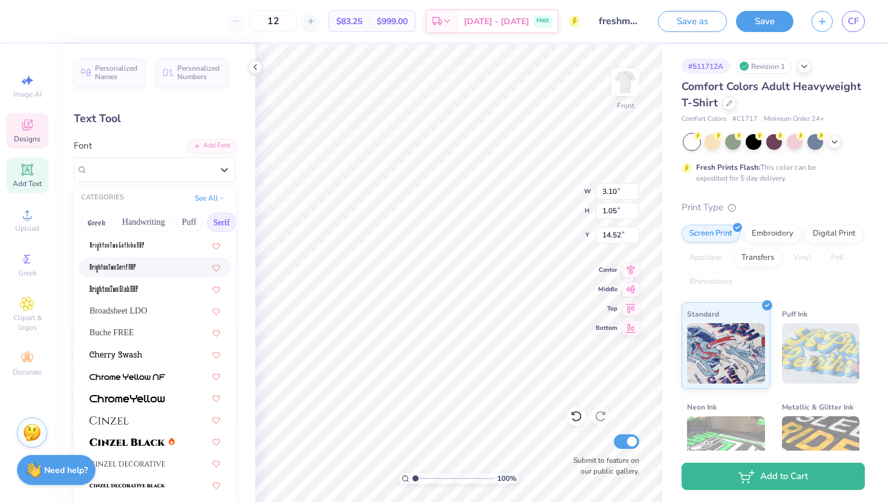
scroll to position [125, 0]
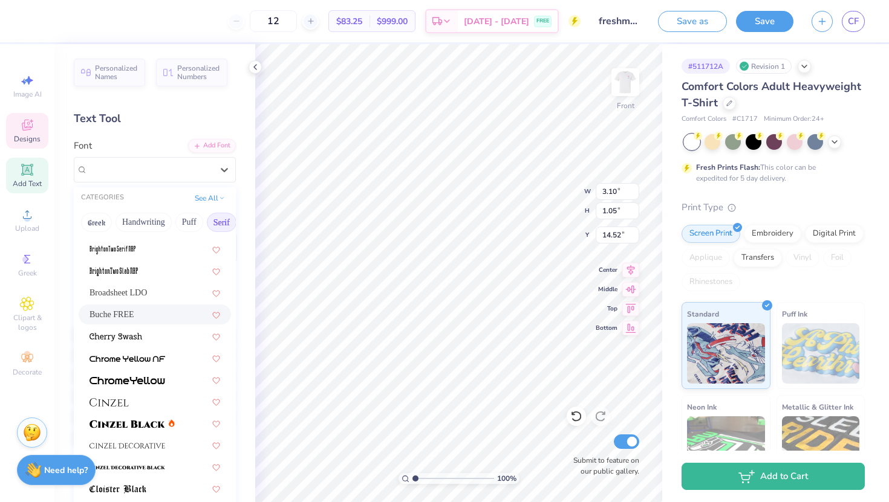
click at [140, 316] on div "Buche FREE" at bounding box center [154, 314] width 131 height 13
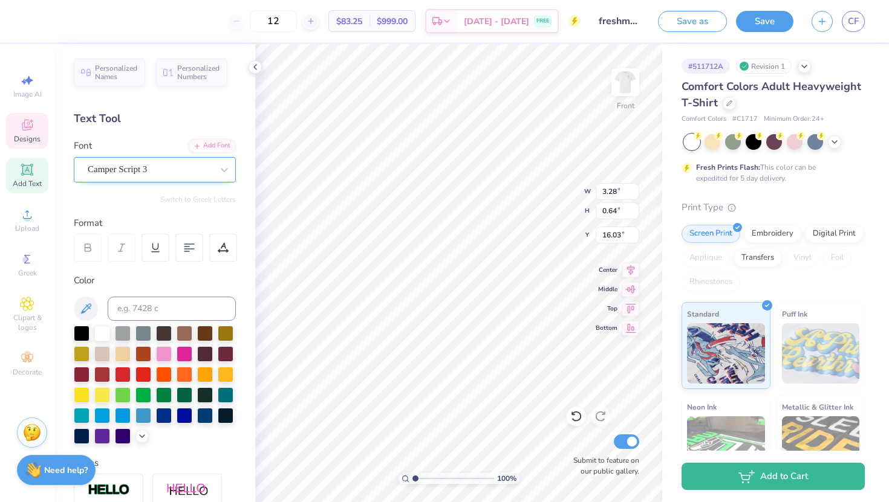
click at [207, 169] on div "Camper Script 3" at bounding box center [149, 169] width 127 height 19
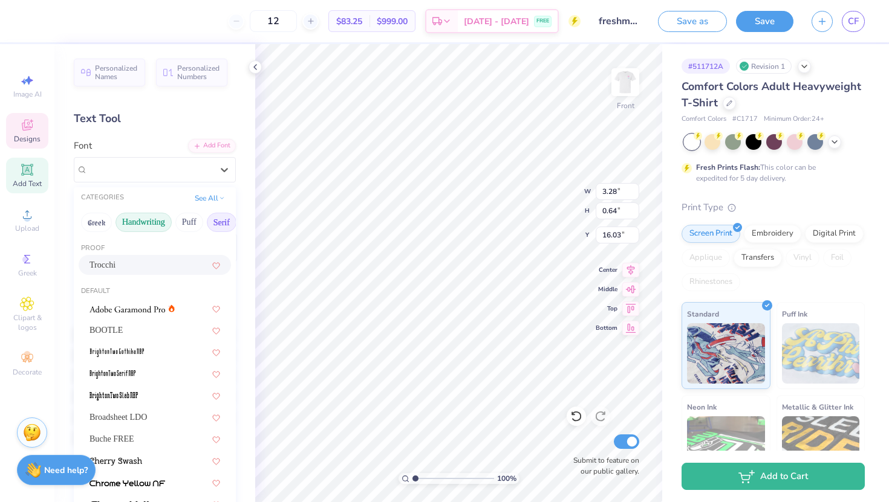
click at [152, 221] on button "Handwriting" at bounding box center [143, 222] width 56 height 19
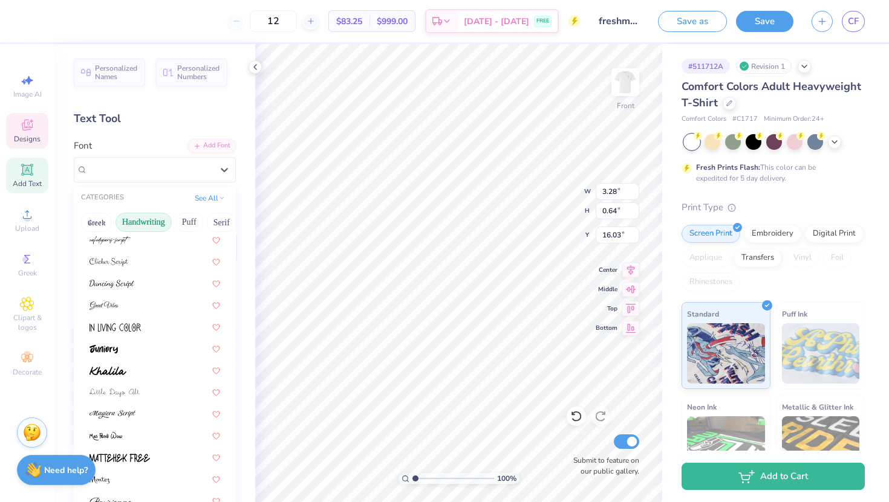
scroll to position [154, 0]
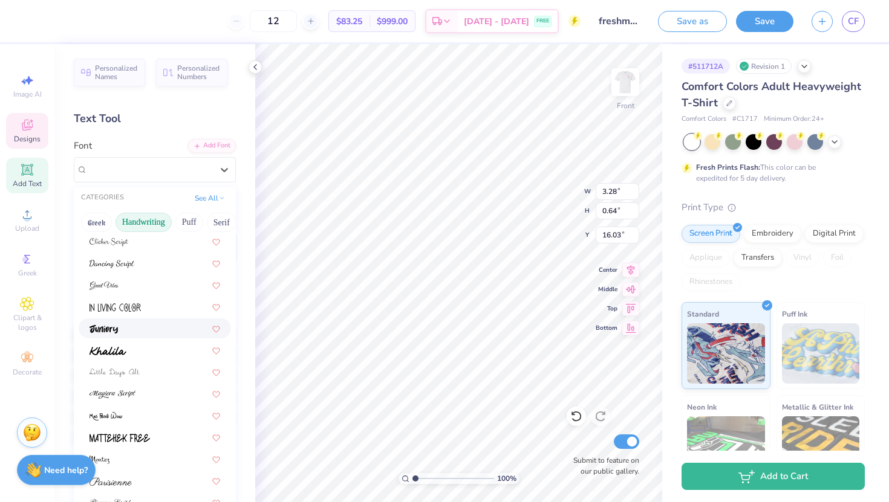
click at [138, 323] on div at bounding box center [154, 328] width 131 height 13
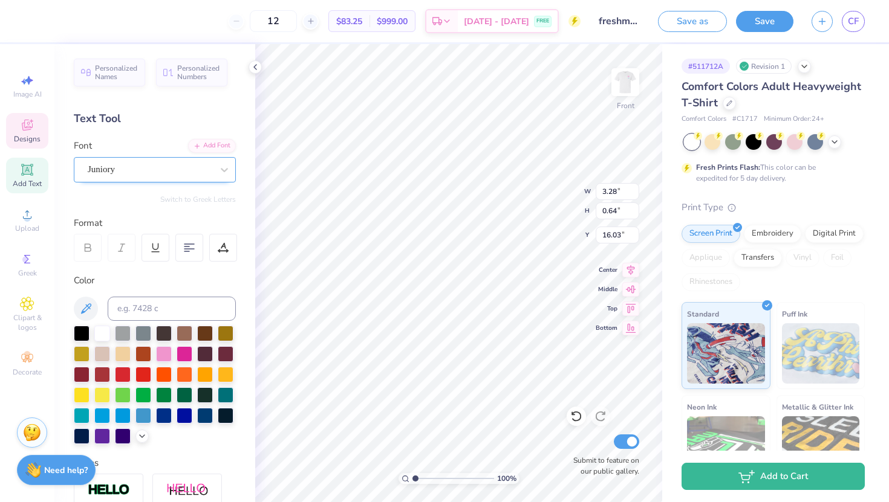
click at [123, 171] on div "Juniory" at bounding box center [149, 169] width 127 height 19
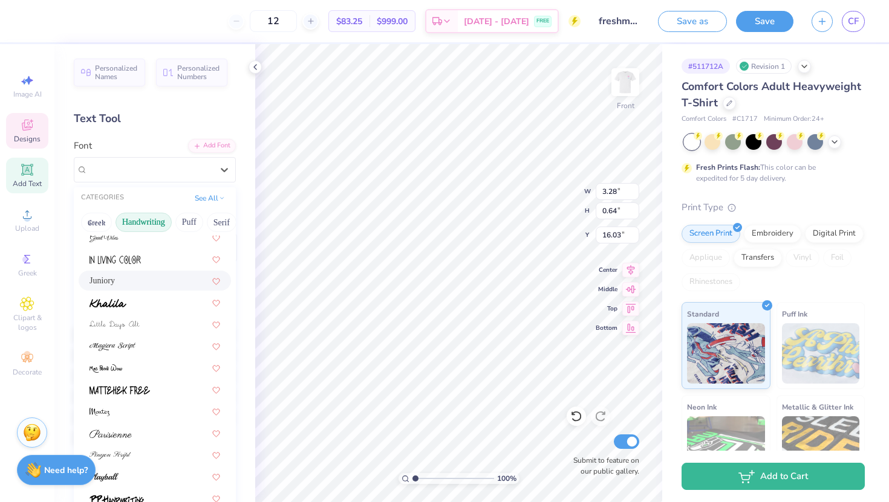
scroll to position [275, 0]
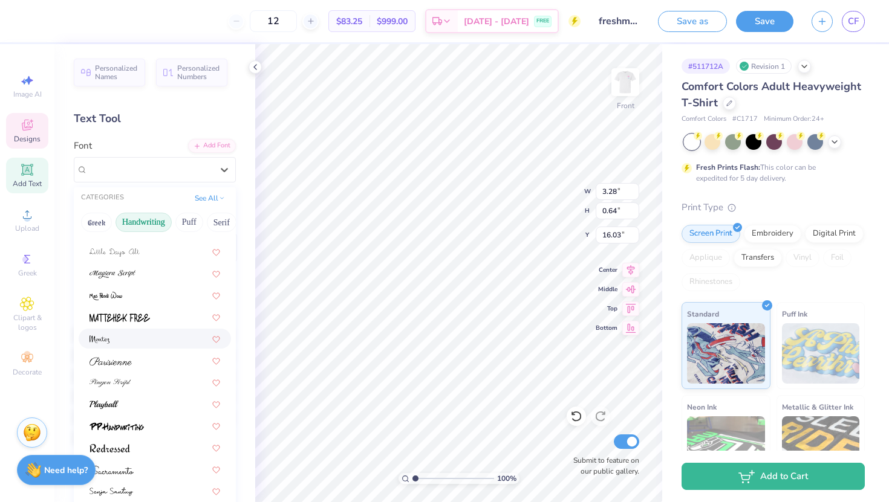
click at [131, 340] on div at bounding box center [154, 339] width 131 height 13
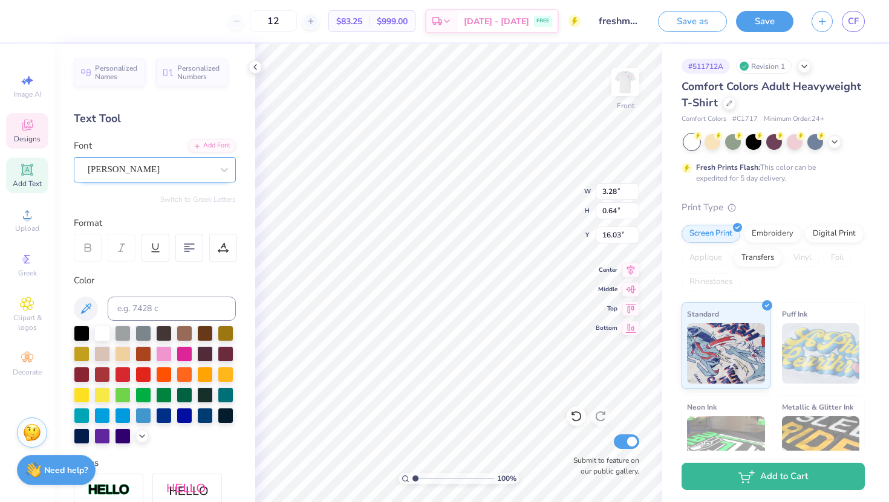
click at [135, 168] on div "[PERSON_NAME]" at bounding box center [149, 169] width 127 height 19
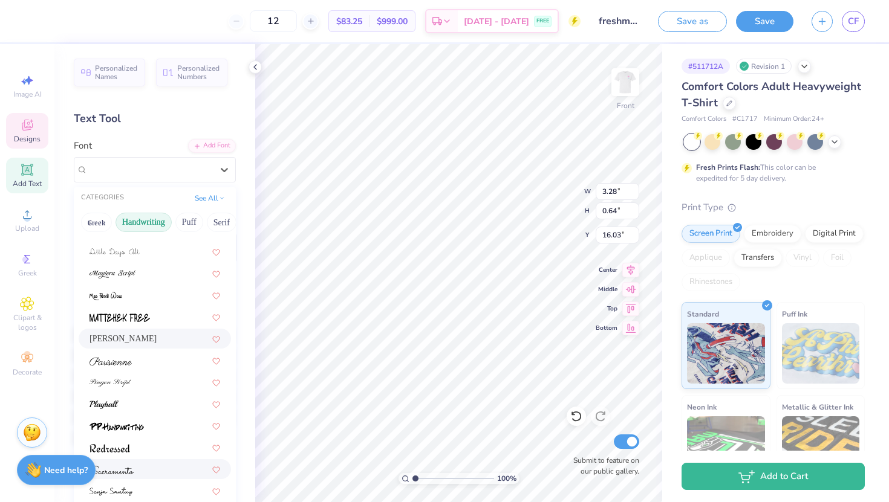
click at [135, 467] on div at bounding box center [154, 469] width 131 height 13
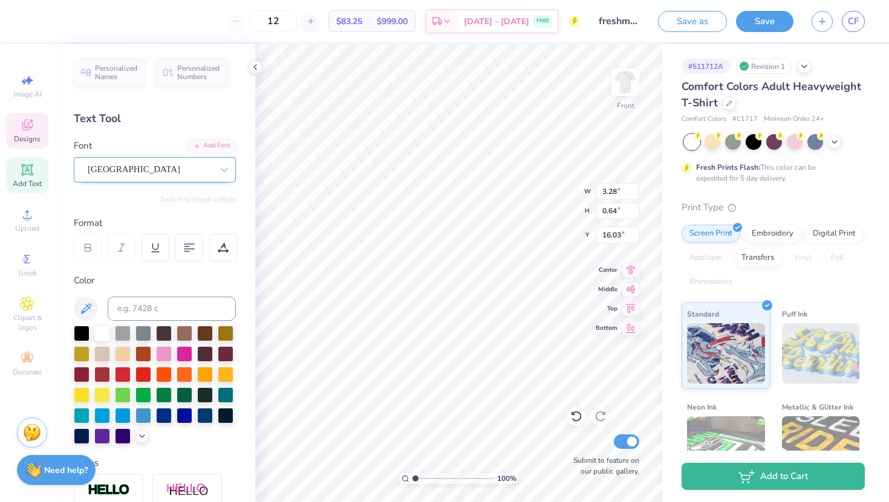
click at [136, 175] on div "[GEOGRAPHIC_DATA]" at bounding box center [149, 169] width 127 height 19
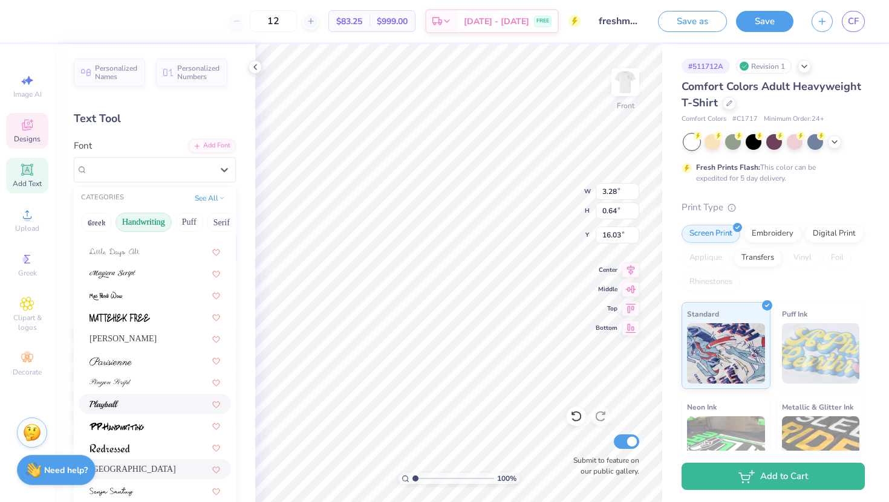
click at [129, 411] on div at bounding box center [155, 404] width 152 height 20
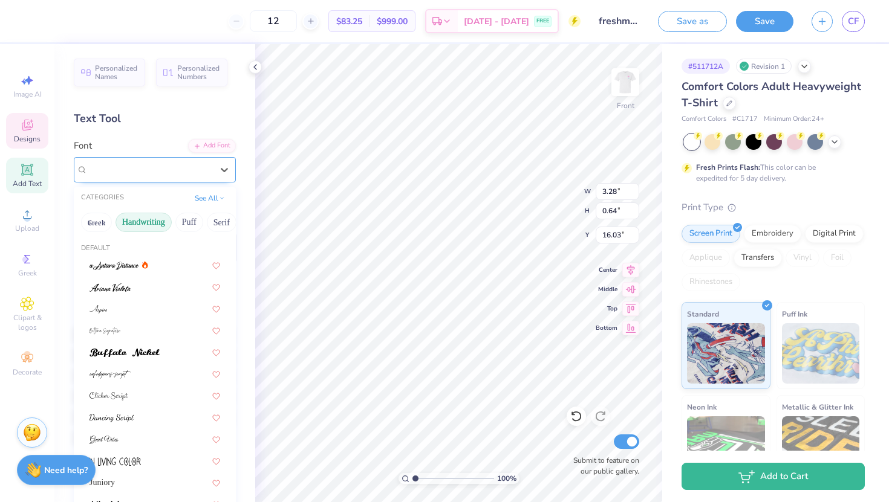
click at [131, 163] on div "Playball" at bounding box center [149, 169] width 127 height 19
click at [146, 218] on button "Handwriting" at bounding box center [143, 222] width 56 height 19
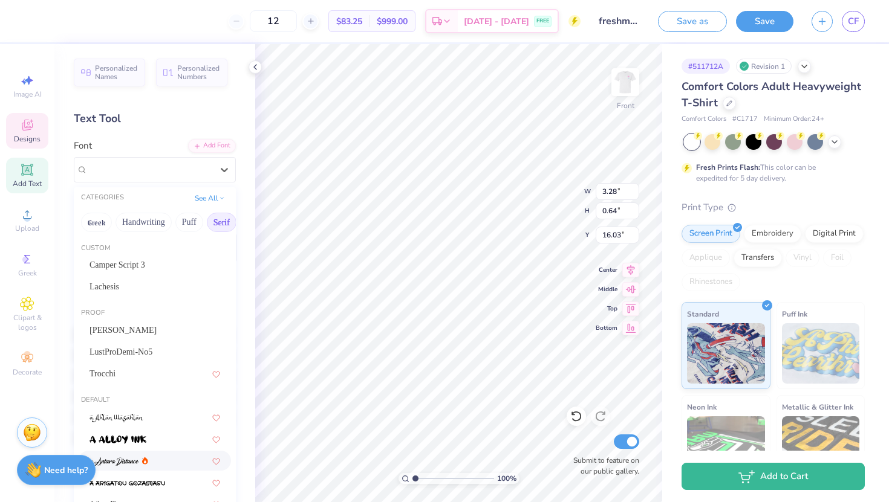
click at [216, 222] on button "Serif" at bounding box center [222, 222] width 30 height 19
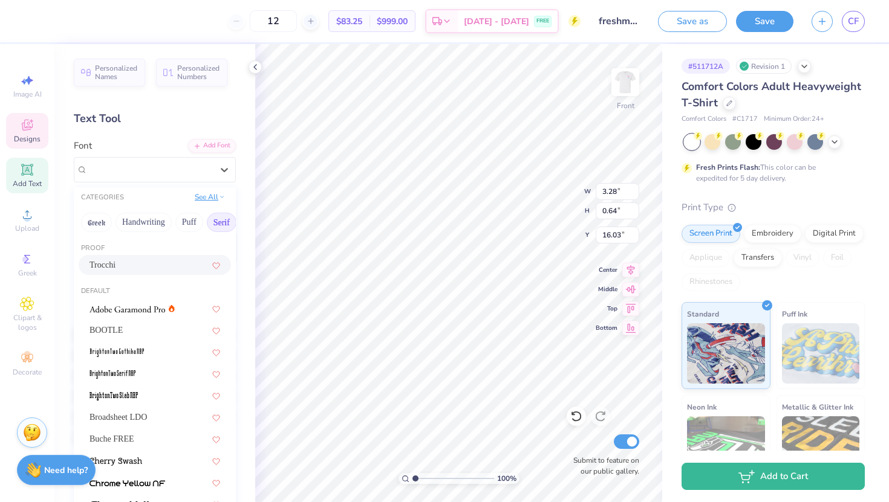
click at [204, 194] on button "See All" at bounding box center [209, 197] width 37 height 12
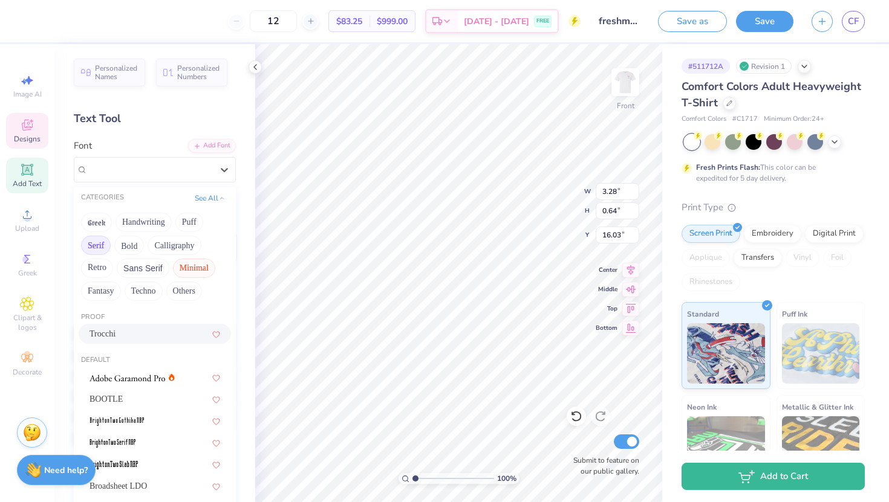
click at [198, 259] on button "Minimal" at bounding box center [194, 268] width 42 height 19
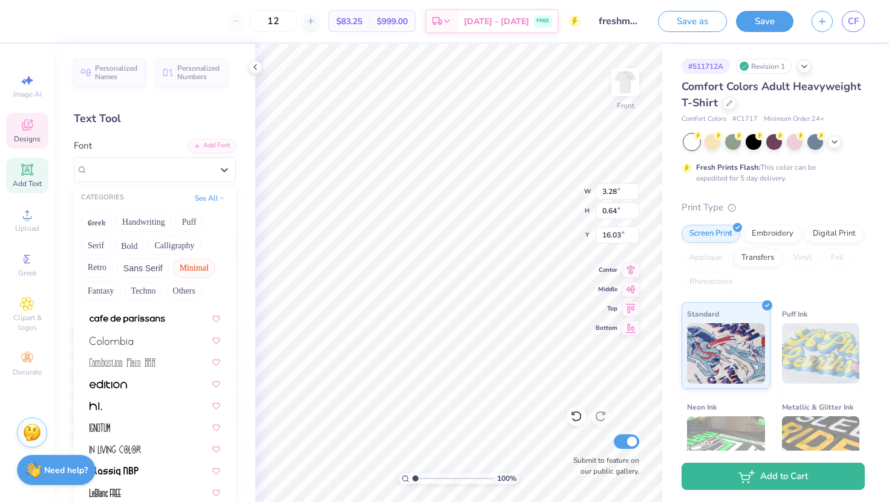
scroll to position [180, 0]
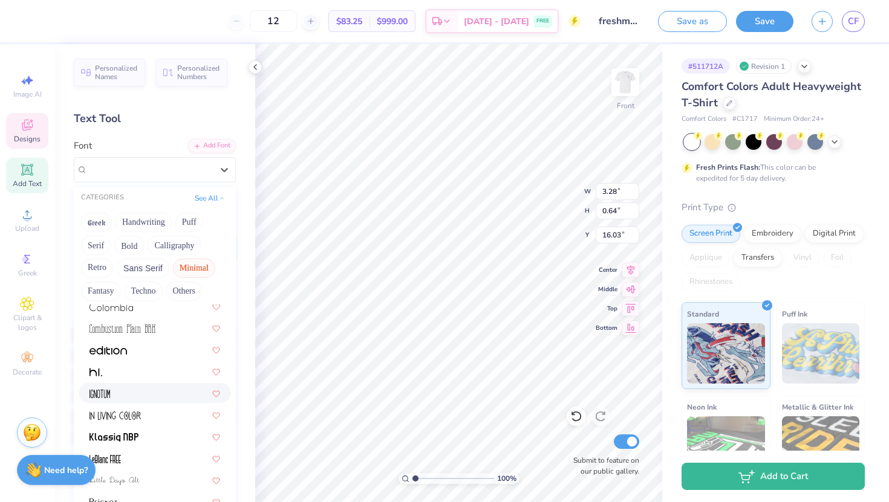
click at [146, 395] on div at bounding box center [154, 393] width 131 height 13
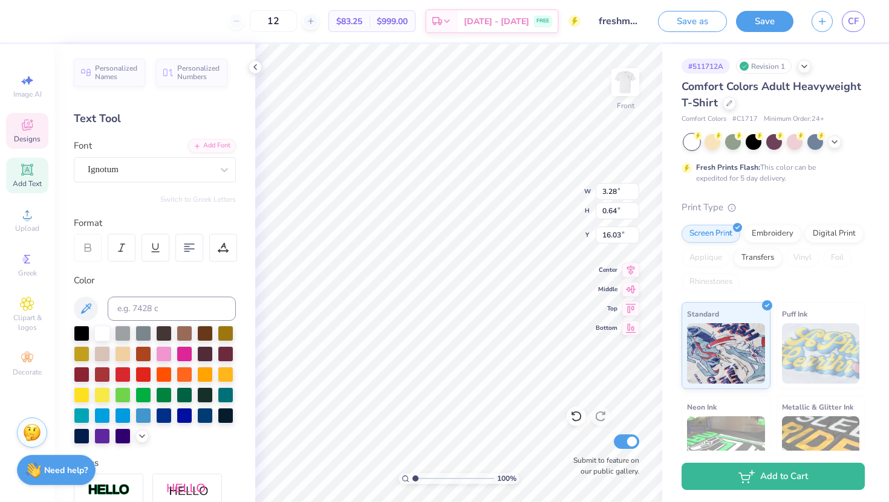
click at [159, 153] on div "Font Ignotum" at bounding box center [155, 161] width 162 height 44
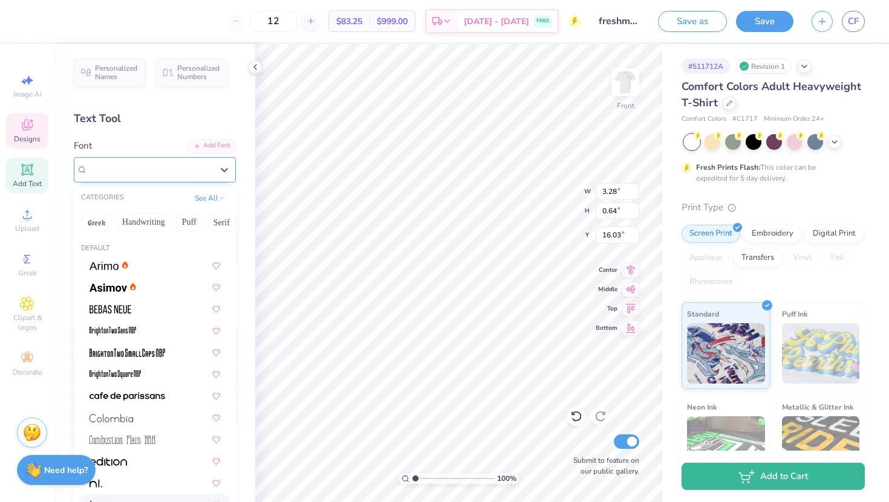
click at [159, 171] on div "Ignotum" at bounding box center [149, 169] width 127 height 19
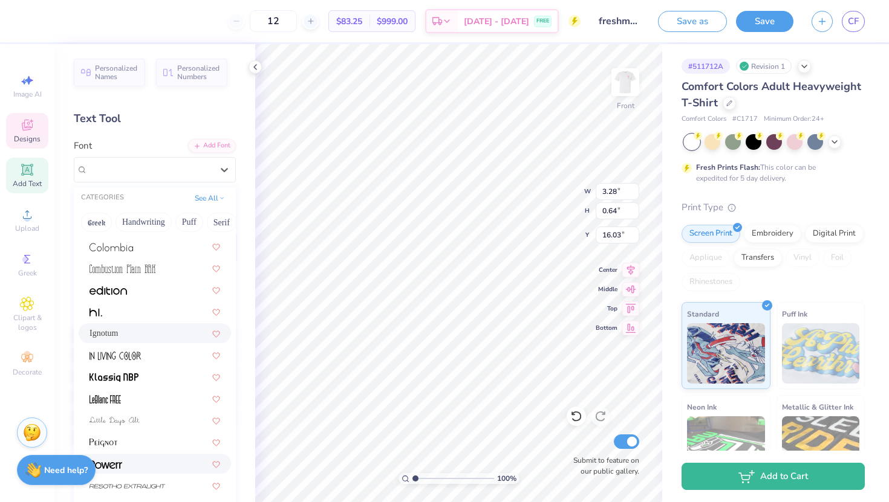
scroll to position [165, 0]
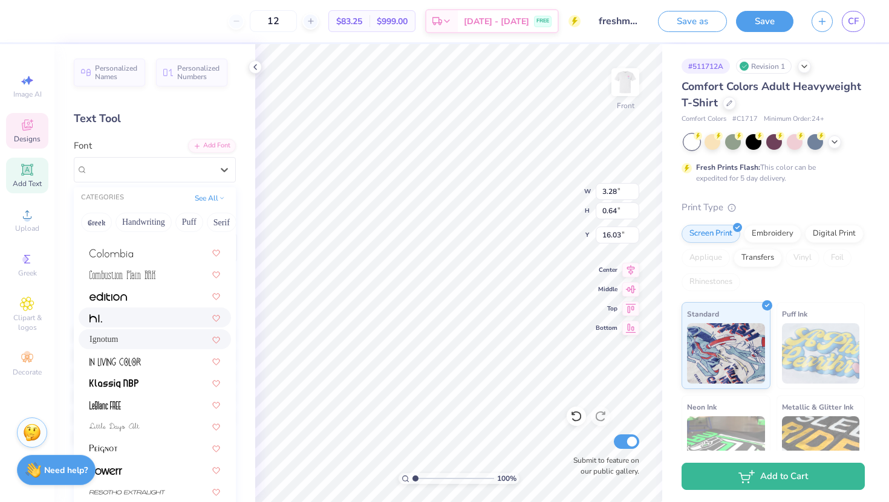
click at [133, 308] on div at bounding box center [155, 318] width 152 height 20
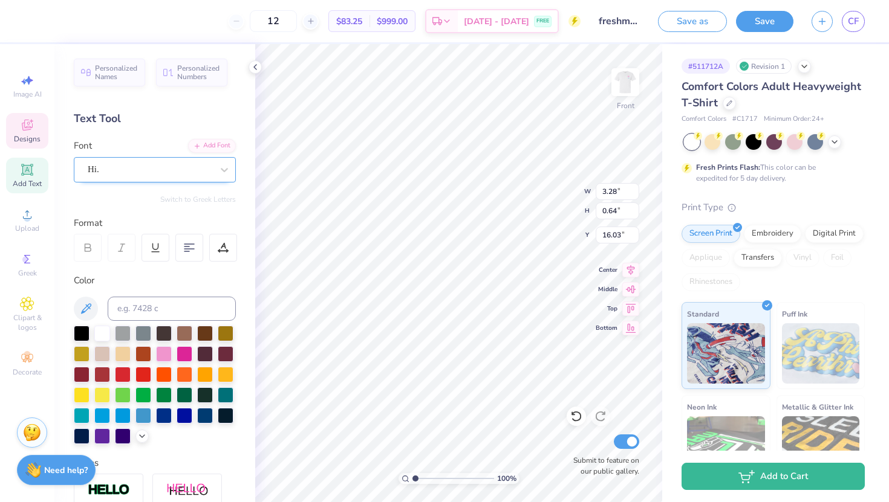
click at [173, 163] on div "Hi." at bounding box center [149, 169] width 127 height 19
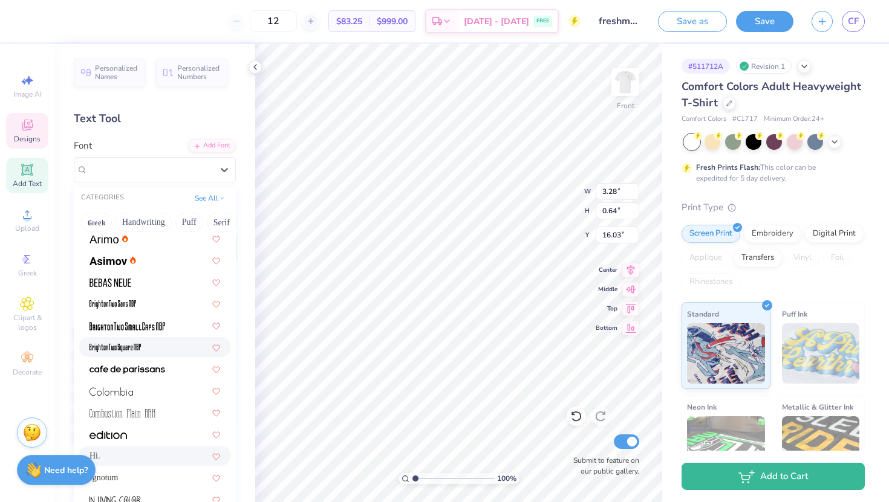
scroll to position [28, 0]
click at [145, 386] on div at bounding box center [154, 389] width 131 height 13
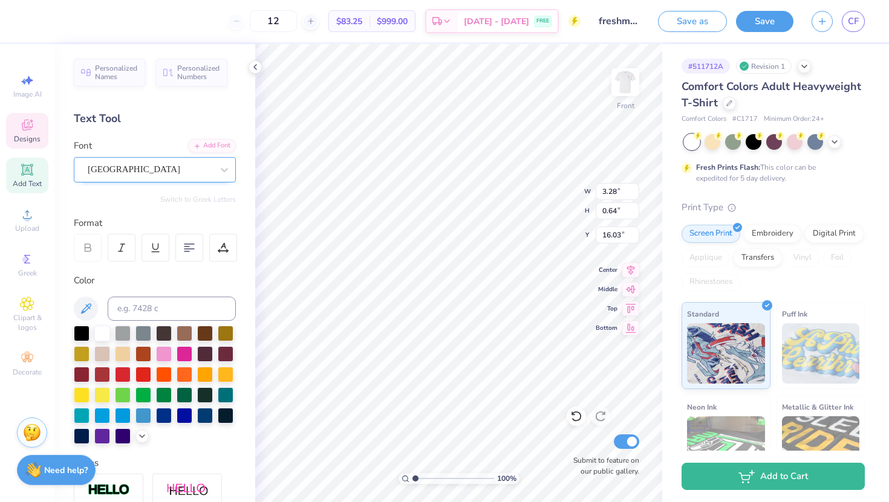
click at [159, 177] on div at bounding box center [150, 169] width 125 height 16
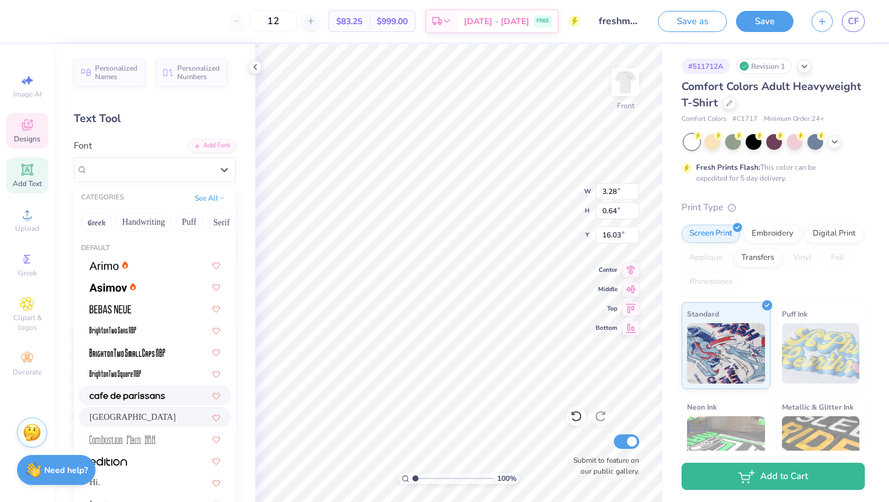
click at [160, 391] on span at bounding box center [127, 395] width 76 height 13
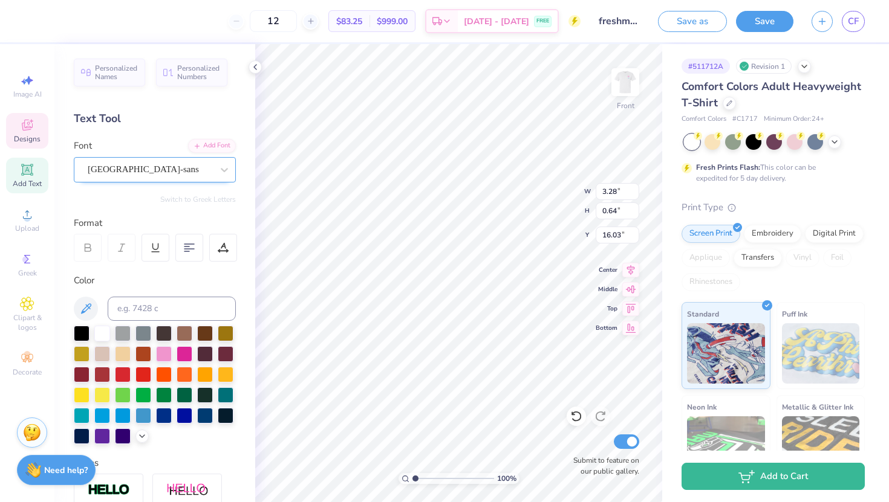
click at [149, 164] on div "[GEOGRAPHIC_DATA]-sans" at bounding box center [149, 169] width 127 height 19
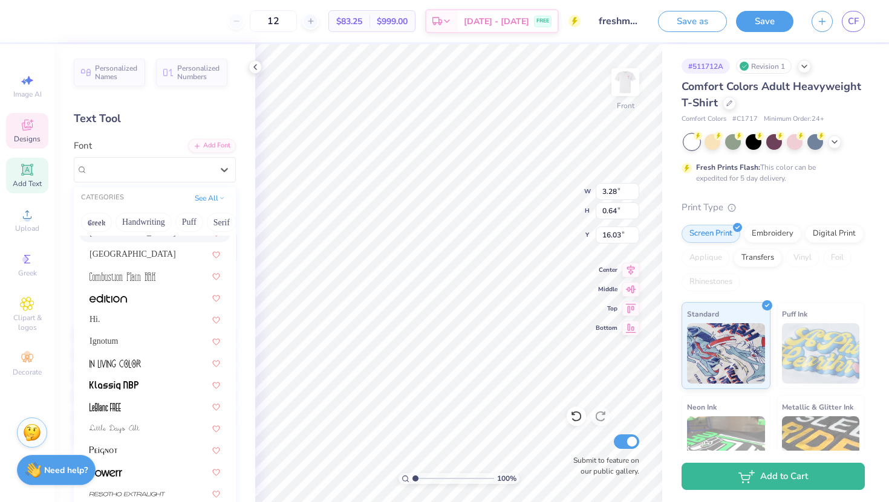
scroll to position [231, 0]
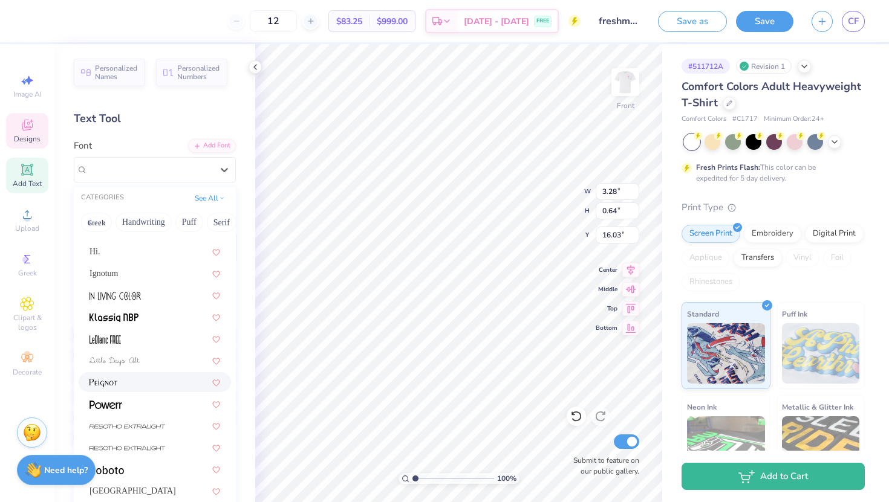
click at [143, 374] on div at bounding box center [155, 382] width 152 height 20
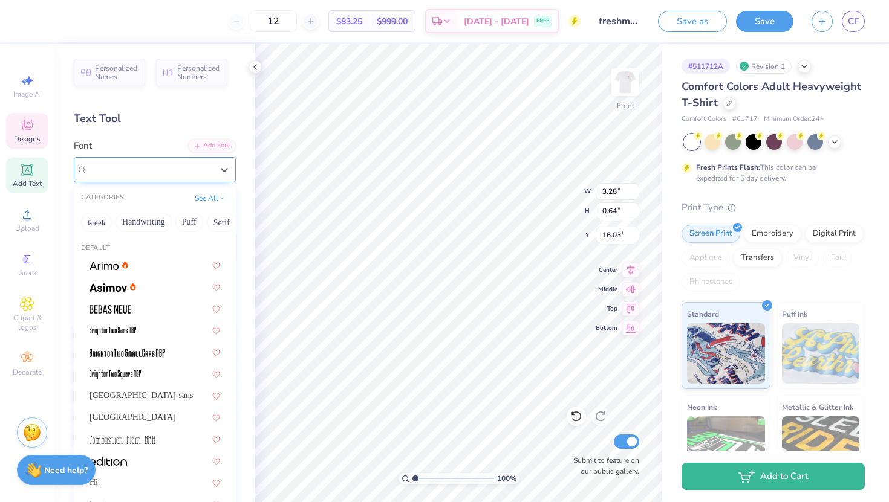
click at [162, 177] on div at bounding box center [150, 169] width 125 height 16
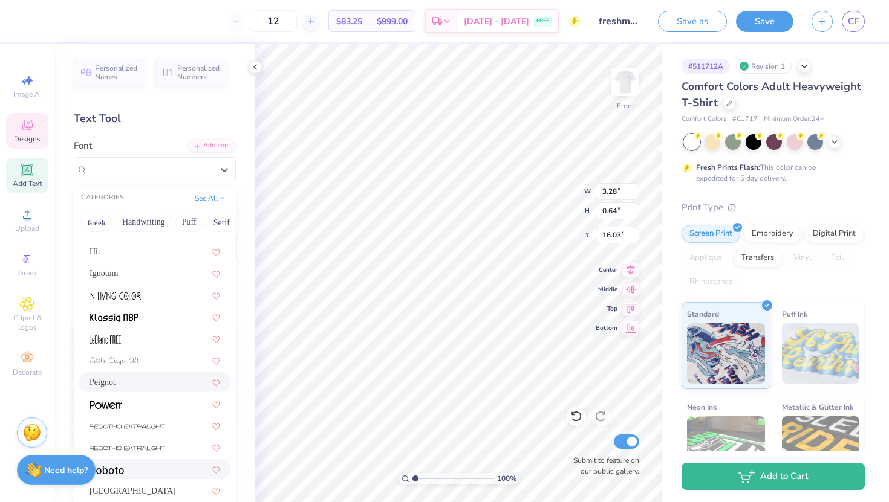
click at [136, 468] on div at bounding box center [154, 469] width 131 height 13
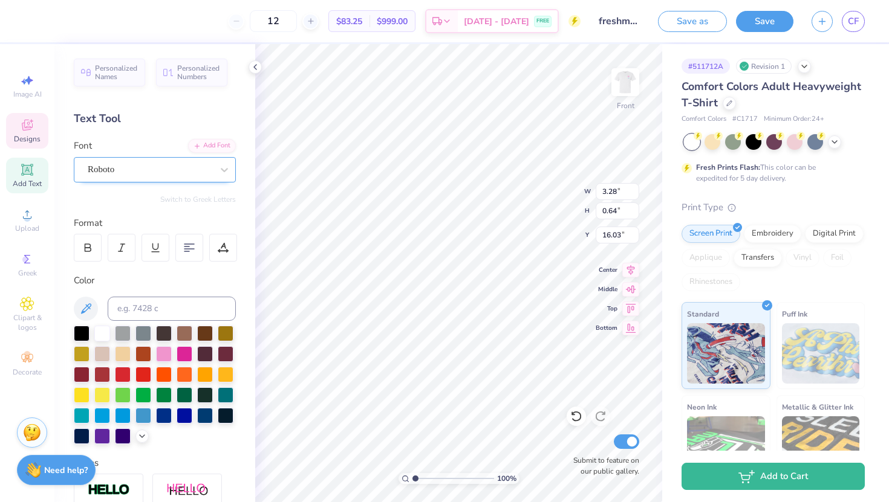
click at [166, 177] on div at bounding box center [150, 169] width 125 height 16
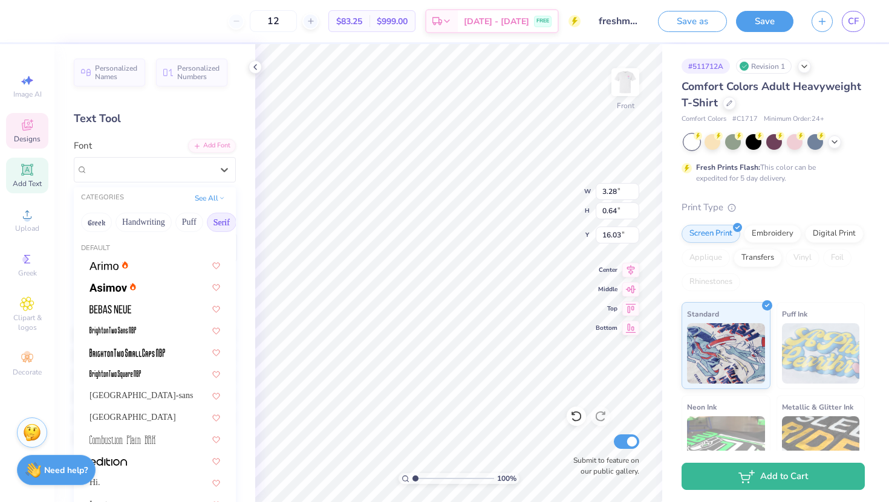
click at [216, 222] on button "Serif" at bounding box center [222, 222] width 30 height 19
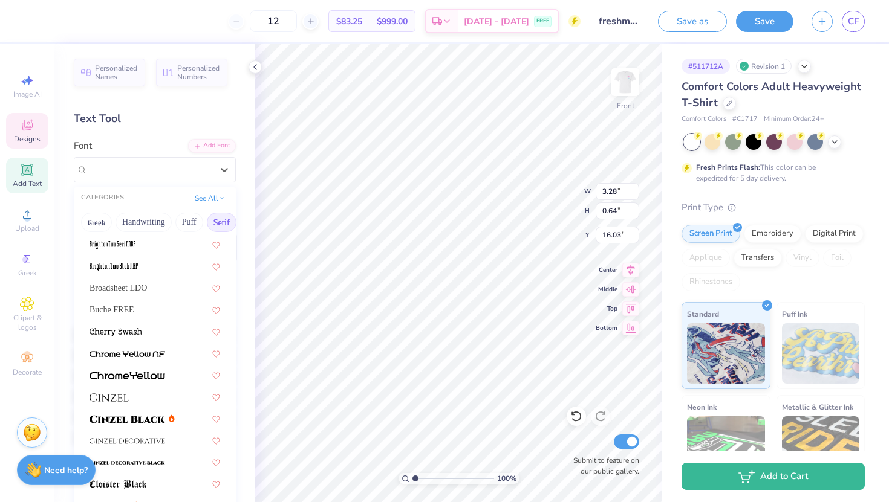
scroll to position [155, 0]
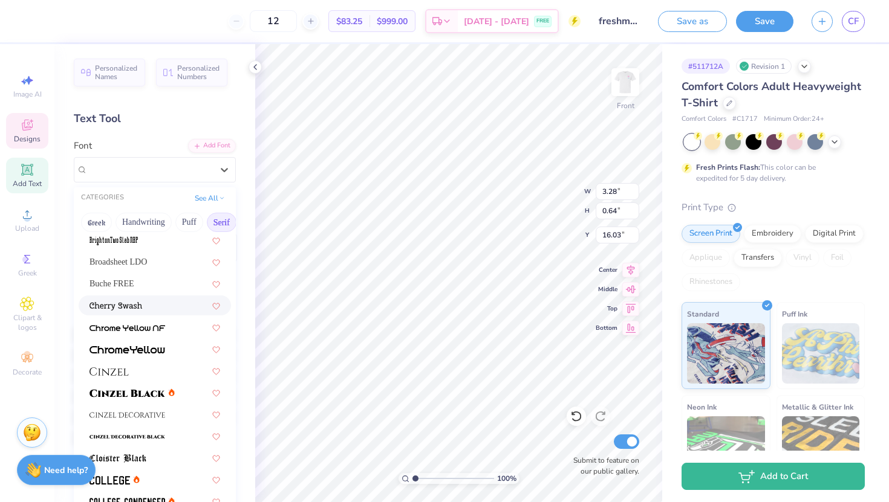
click at [169, 310] on div at bounding box center [154, 305] width 131 height 13
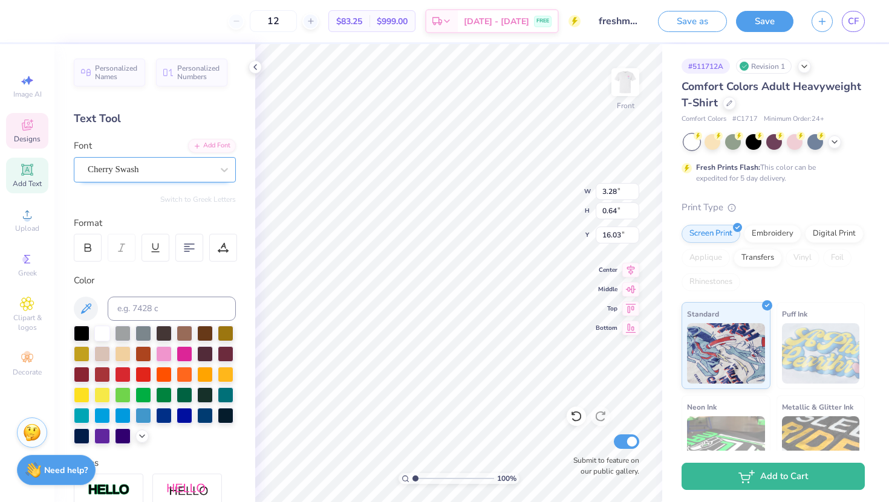
click at [155, 168] on div "Cherry Swash" at bounding box center [149, 169] width 127 height 19
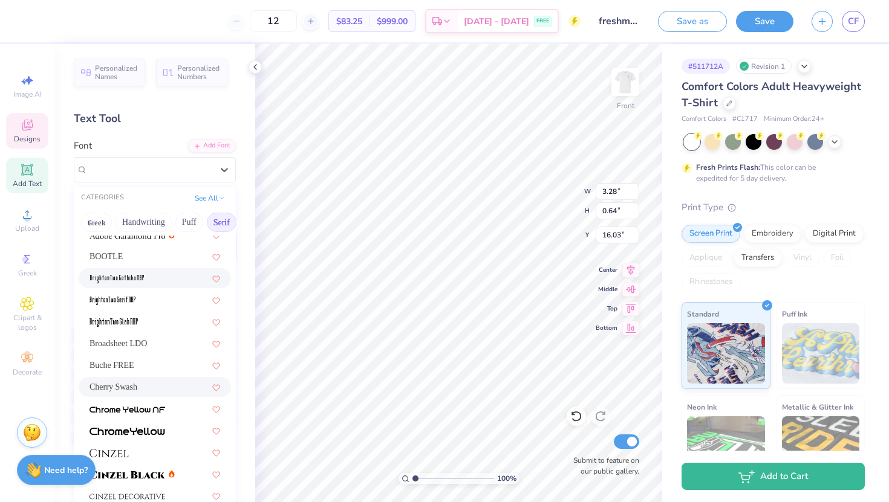
scroll to position [75, 0]
click at [147, 348] on span "Broadsheet LDO" at bounding box center [117, 342] width 57 height 13
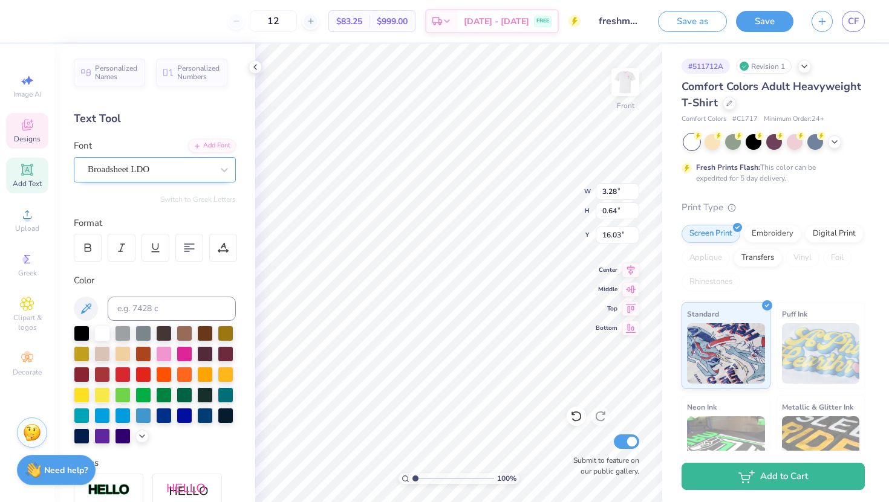
click at [160, 180] on div "Broadsheet LDO" at bounding box center [155, 169] width 162 height 25
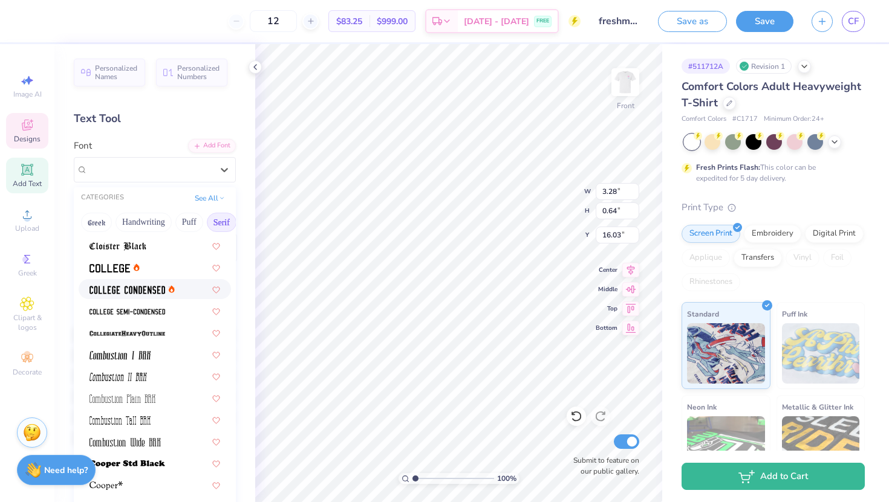
scroll to position [363, 0]
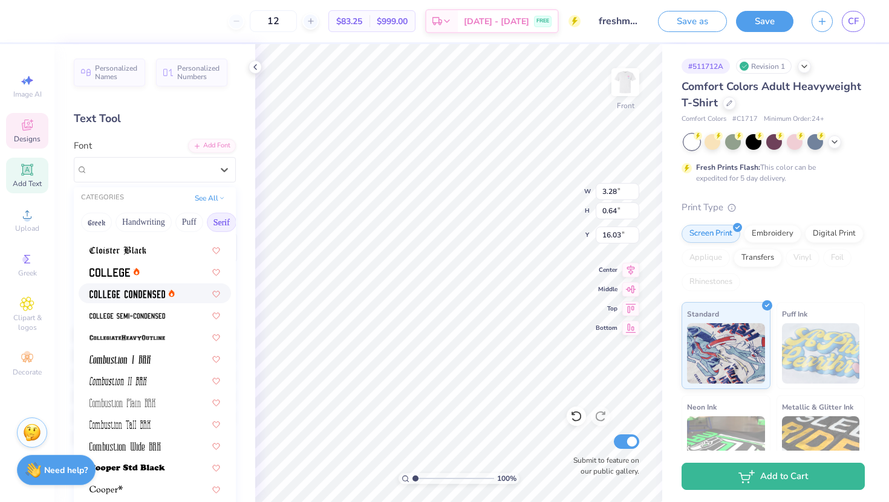
click at [145, 288] on span at bounding box center [127, 293] width 76 height 13
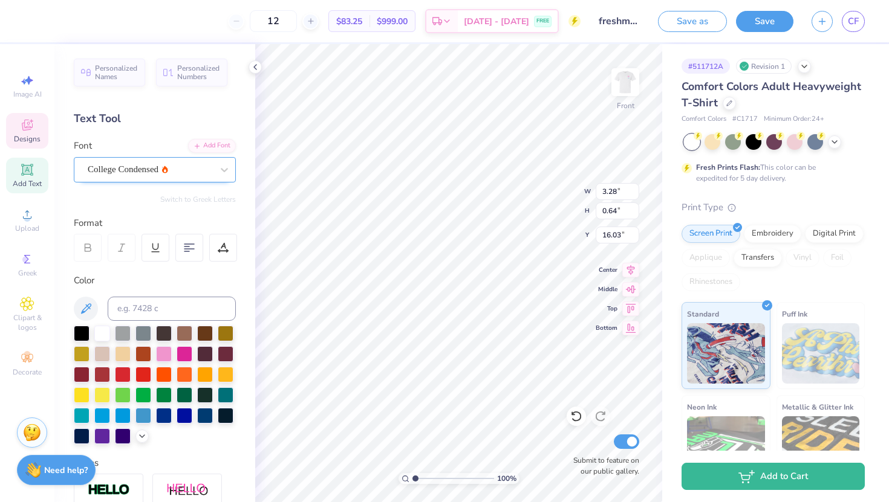
click at [143, 162] on div at bounding box center [150, 169] width 125 height 16
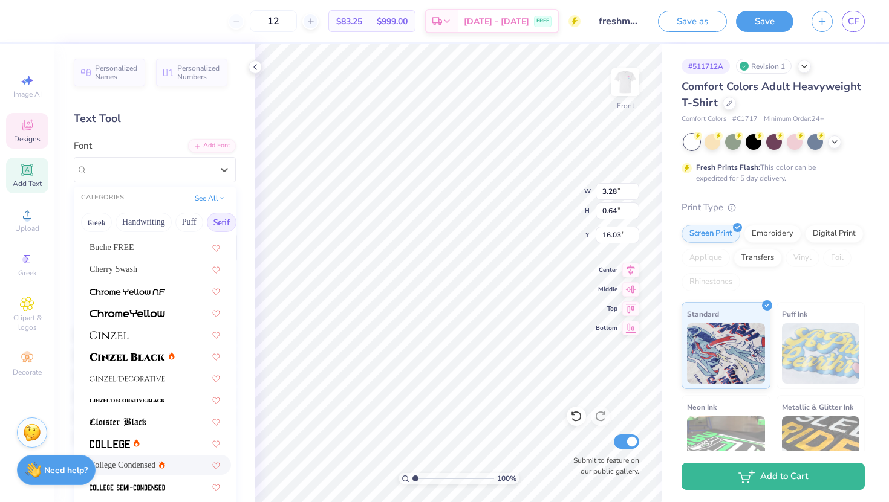
scroll to position [200, 0]
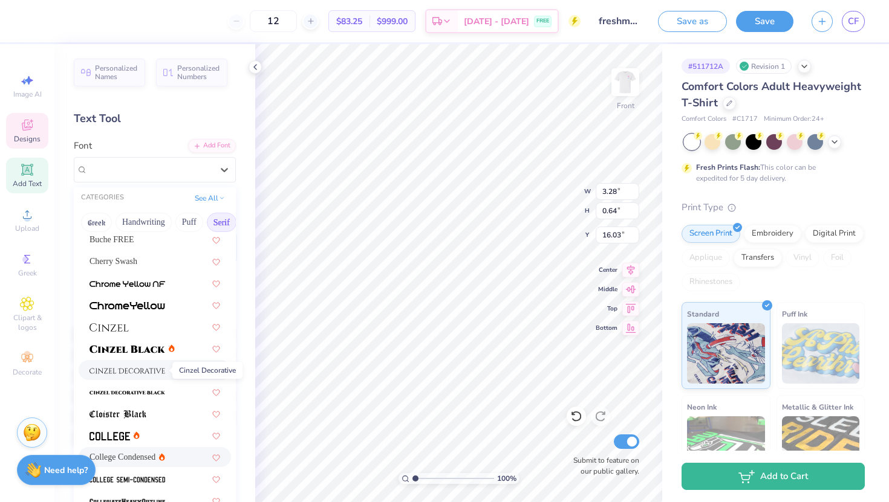
click at [143, 367] on img at bounding box center [127, 371] width 76 height 8
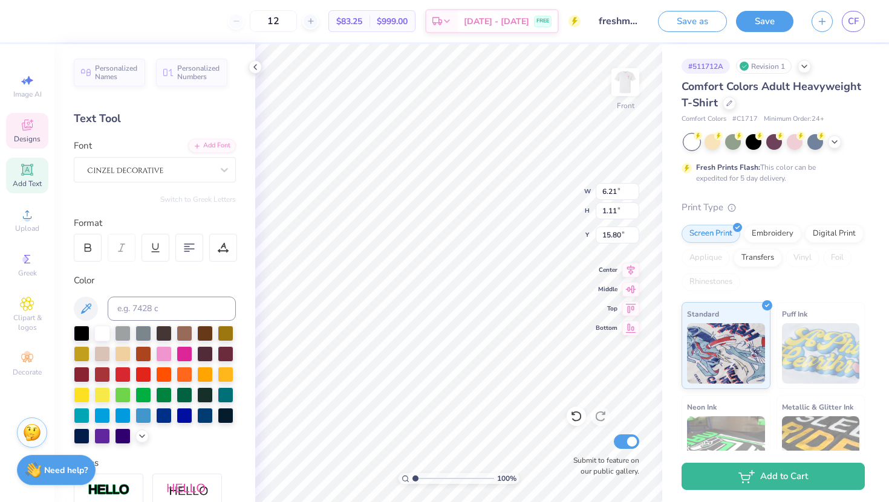
type input "15.86"
type input "3.34"
type input "0.60"
type input "16.08"
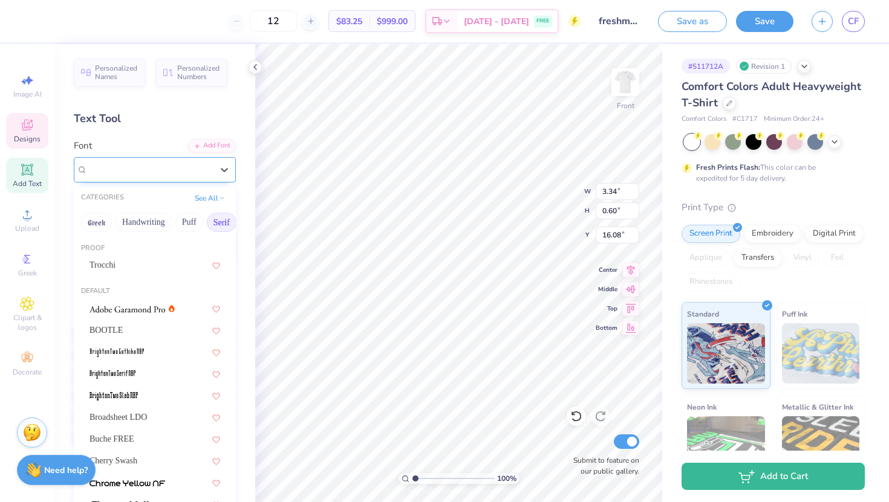
click at [137, 175] on div at bounding box center [149, 169] width 127 height 19
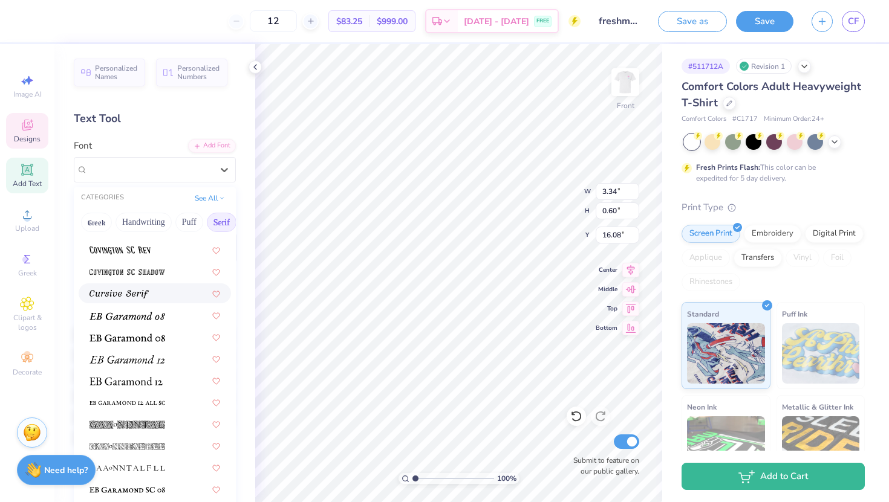
scroll to position [720, 0]
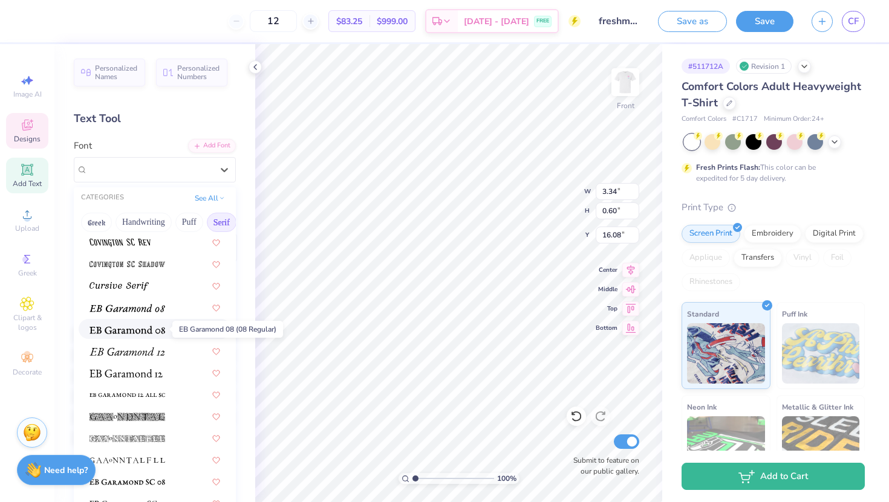
click at [135, 334] on span at bounding box center [127, 329] width 76 height 13
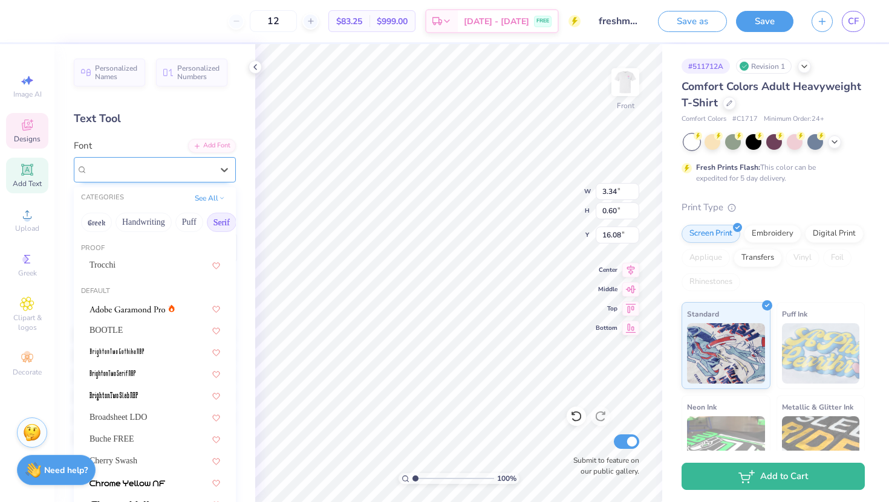
click at [137, 175] on div "EB Garamond 08 (08 Regular)" at bounding box center [149, 169] width 127 height 19
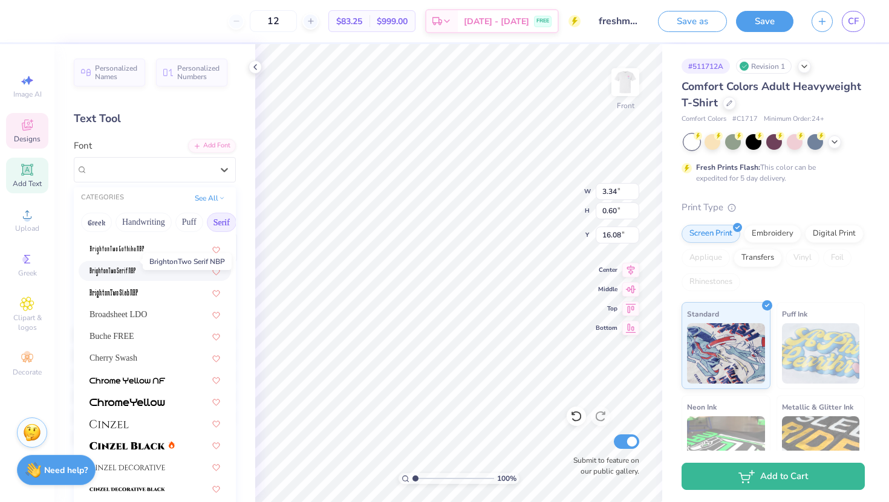
scroll to position [114, 0]
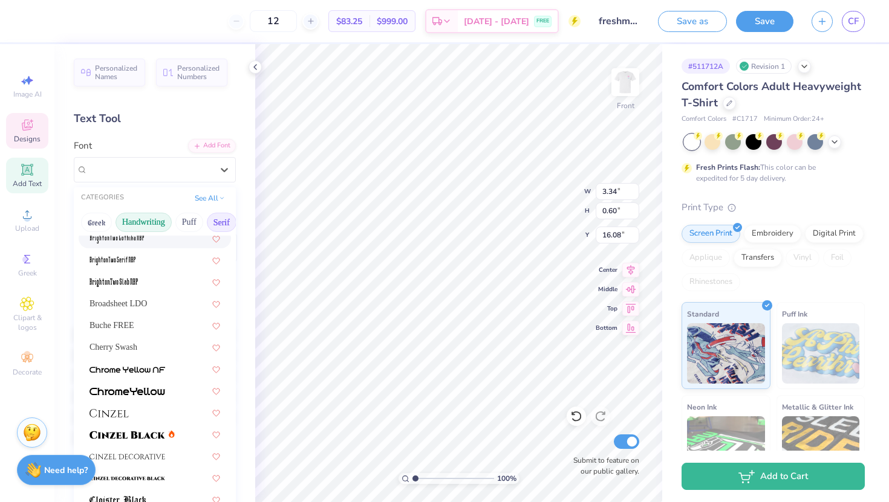
click at [147, 230] on button "Handwriting" at bounding box center [143, 222] width 56 height 19
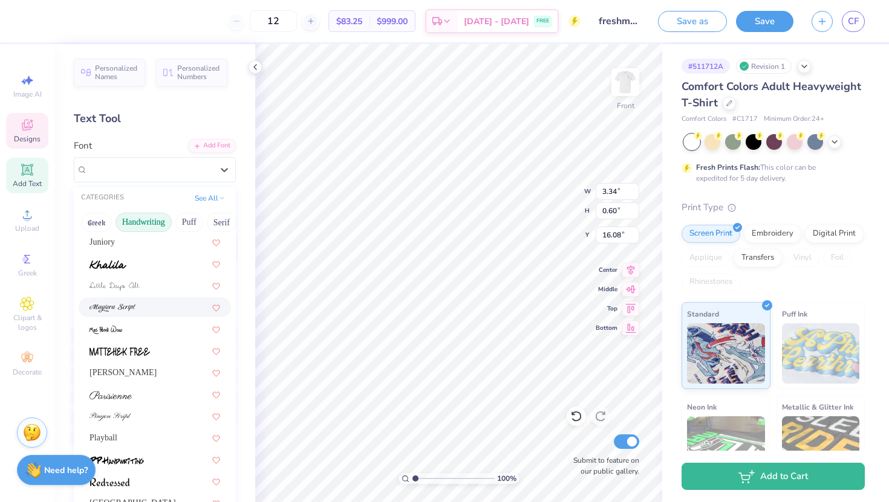
scroll to position [275, 0]
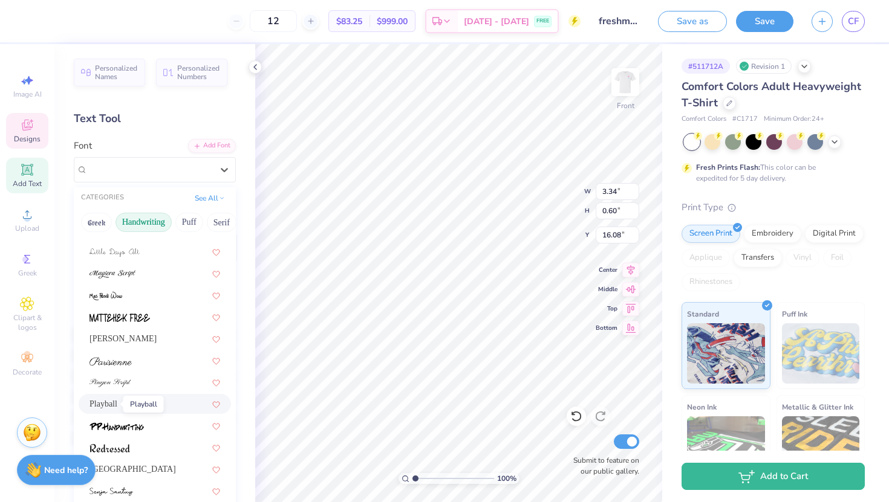
click at [114, 402] on span "Playball" at bounding box center [103, 404] width 28 height 13
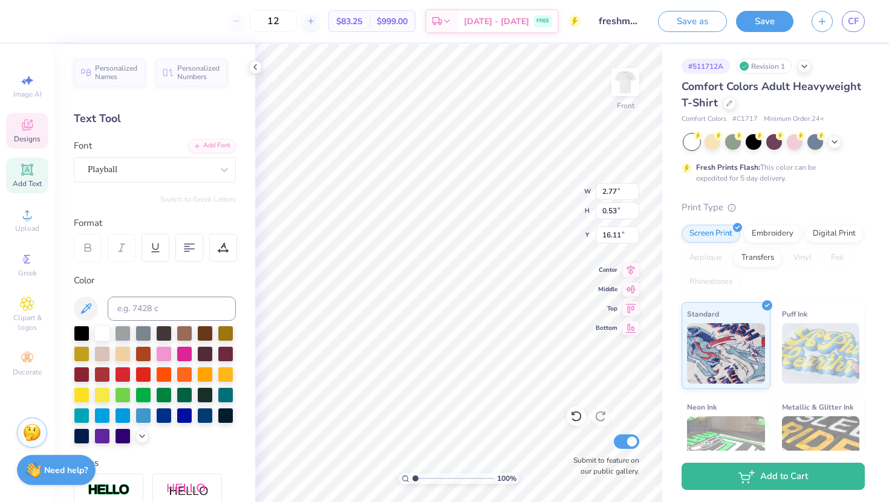
type input "3.49"
type input "0.67"
type input "16.00"
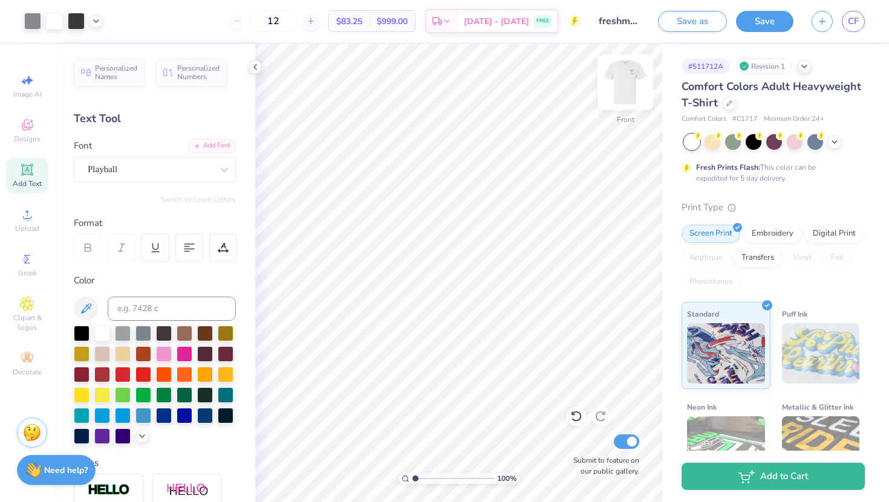
click at [623, 94] on img at bounding box center [625, 82] width 48 height 48
click at [833, 137] on icon at bounding box center [835, 141] width 10 height 10
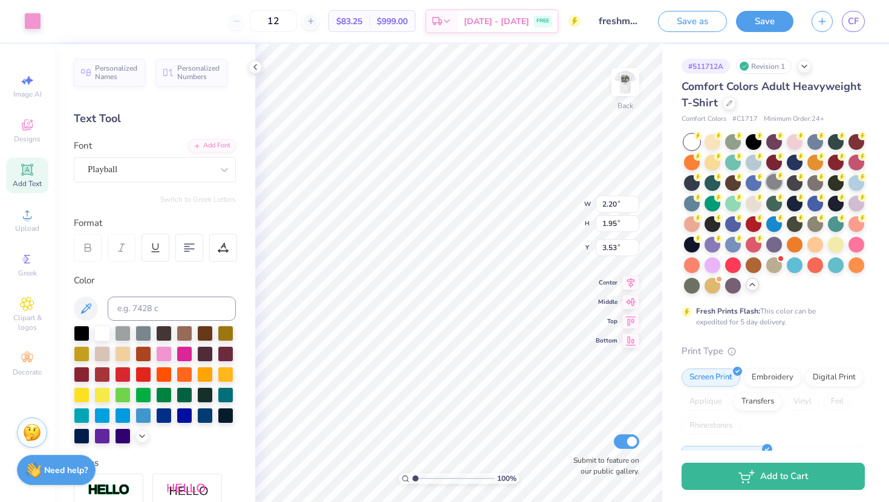
click at [769, 180] on div at bounding box center [774, 182] width 16 height 16
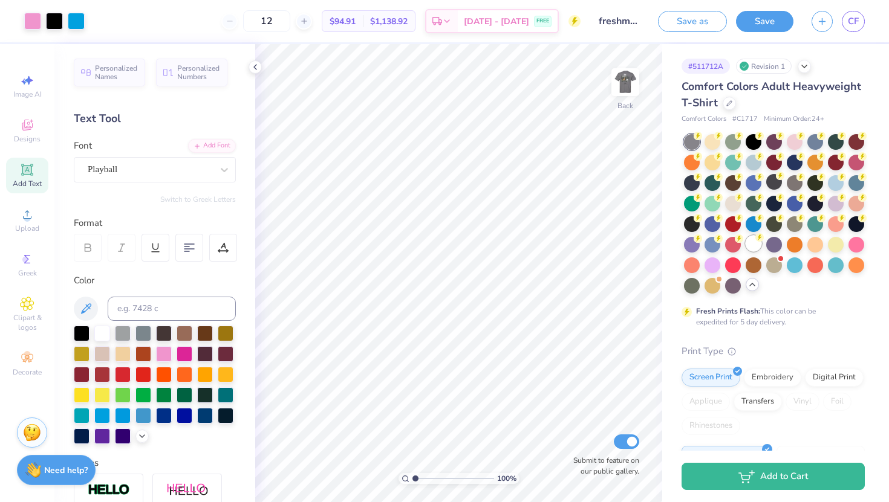
click at [754, 238] on div at bounding box center [754, 244] width 16 height 16
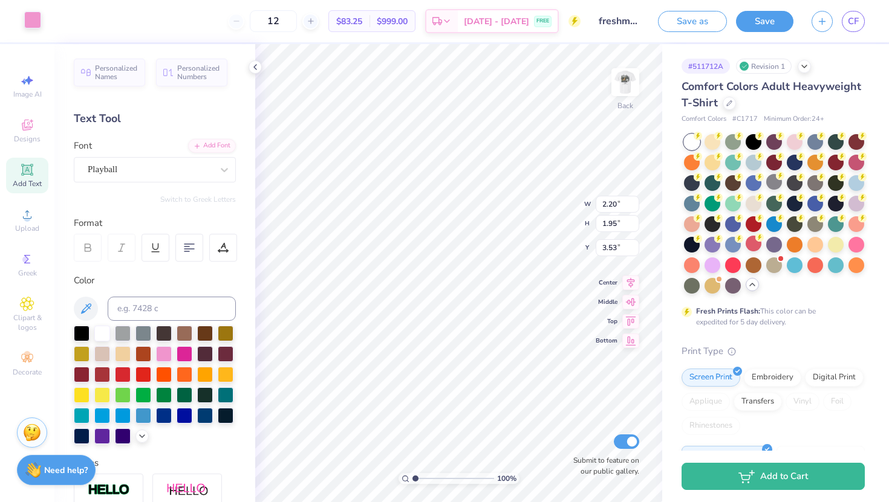
click at [32, 24] on div at bounding box center [32, 19] width 17 height 17
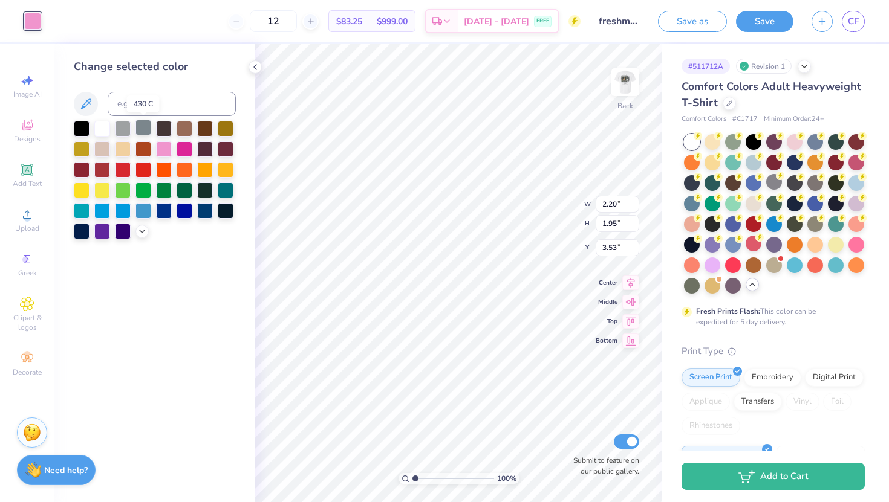
click at [145, 125] on div at bounding box center [143, 128] width 16 height 16
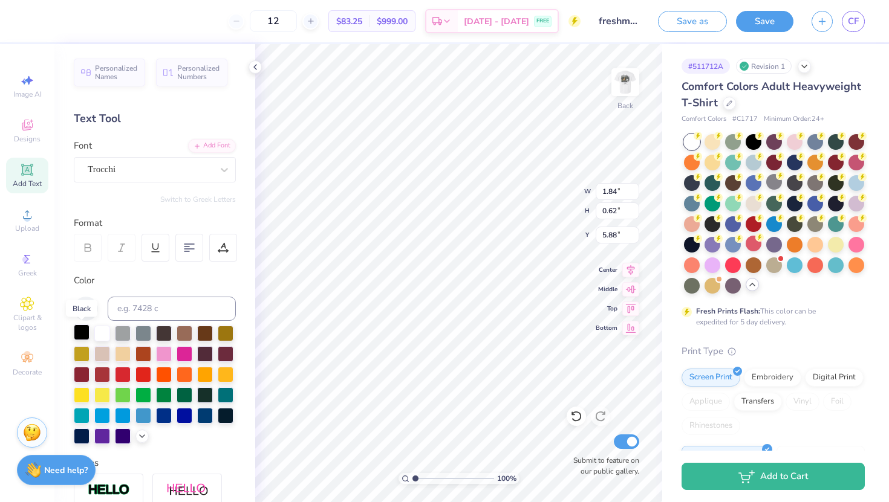
click at [82, 334] on div at bounding box center [82, 333] width 16 height 16
click at [625, 83] on img at bounding box center [625, 82] width 48 height 48
click at [625, 84] on img at bounding box center [625, 82] width 48 height 48
click at [142, 433] on icon at bounding box center [142, 436] width 10 height 10
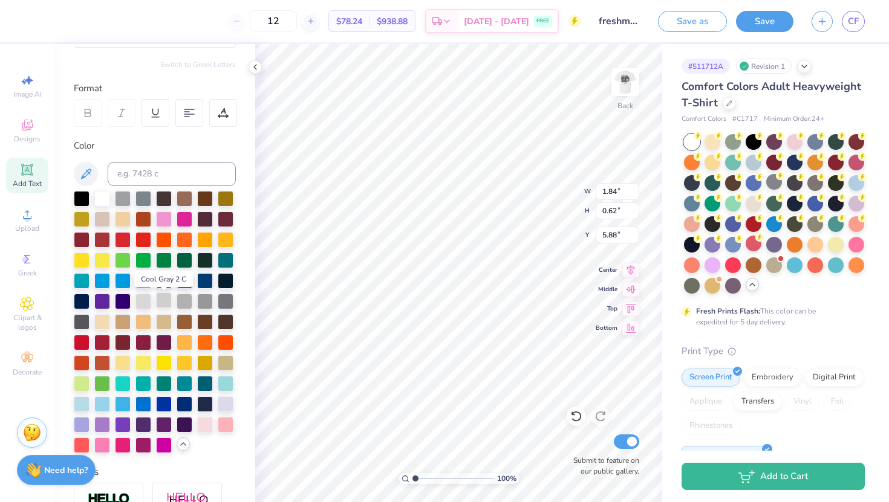
scroll to position [138, 0]
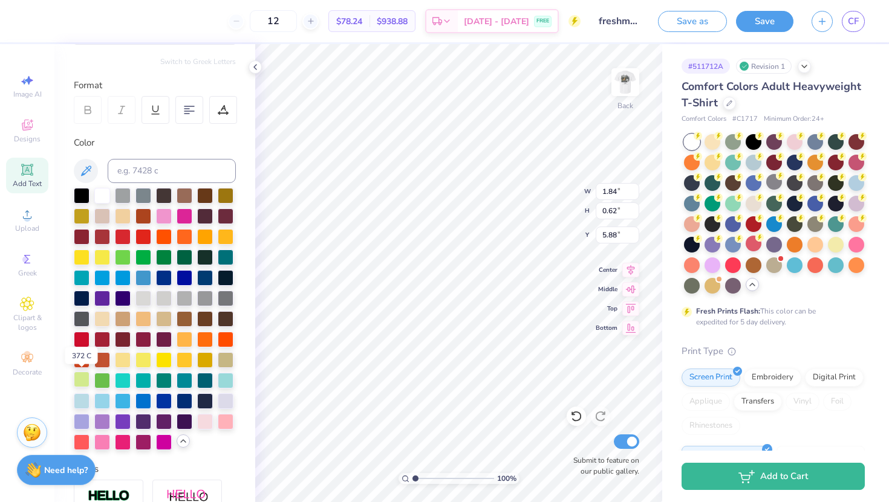
click at [77, 379] on div at bounding box center [82, 380] width 16 height 16
click at [628, 82] on img at bounding box center [625, 82] width 48 height 48
click at [96, 21] on icon at bounding box center [96, 20] width 10 height 10
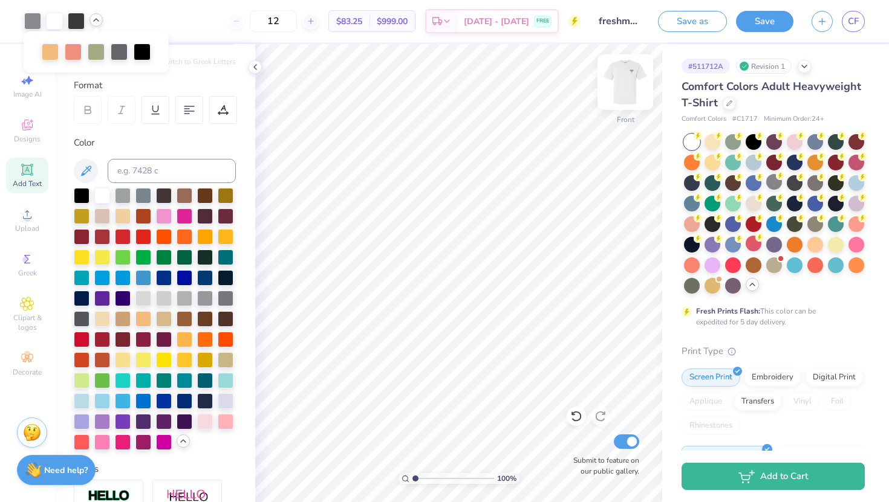
click at [628, 80] on img at bounding box center [625, 82] width 48 height 48
click at [70, 22] on div at bounding box center [76, 19] width 17 height 17
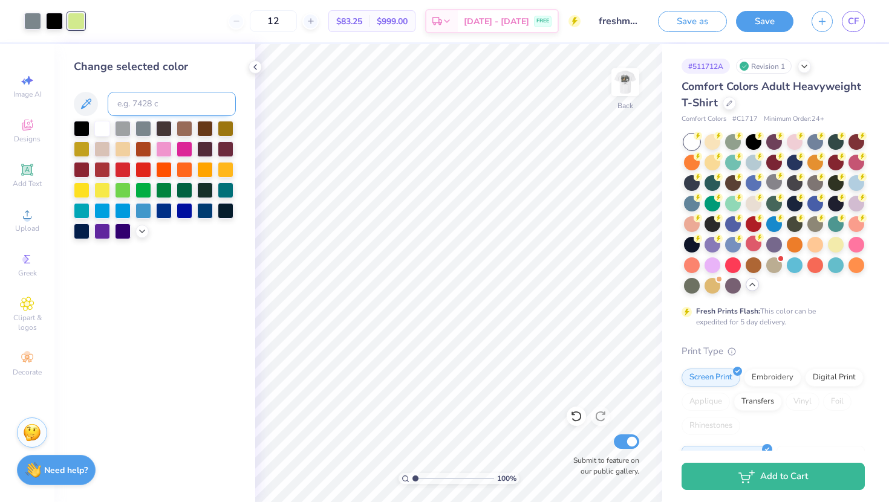
click at [138, 100] on input at bounding box center [172, 104] width 128 height 24
type input "5783"
click at [631, 85] on img at bounding box center [625, 82] width 48 height 48
click at [91, 19] on icon at bounding box center [96, 20] width 10 height 10
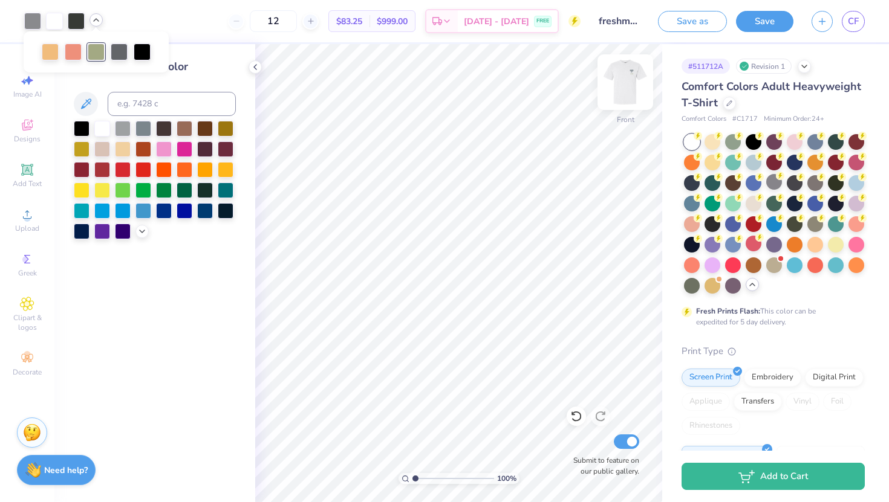
click at [623, 77] on img at bounding box center [625, 82] width 48 height 48
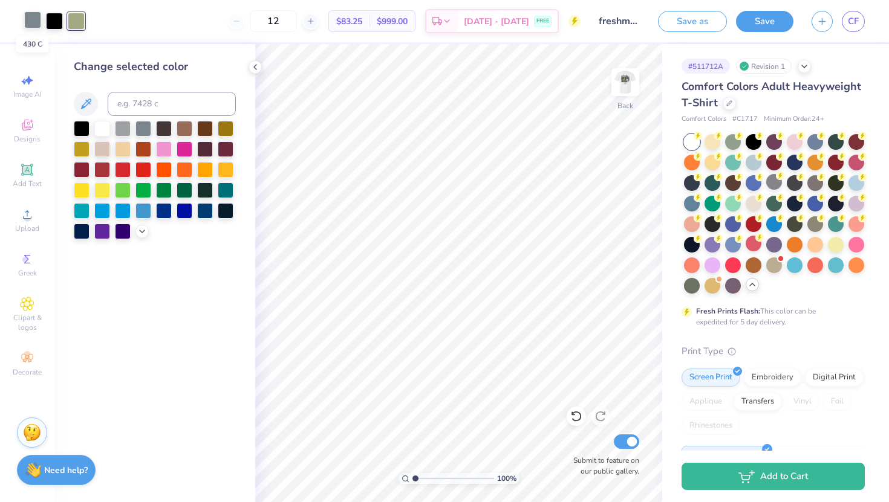
click at [30, 18] on div at bounding box center [32, 19] width 17 height 17
click at [133, 102] on input at bounding box center [172, 104] width 128 height 24
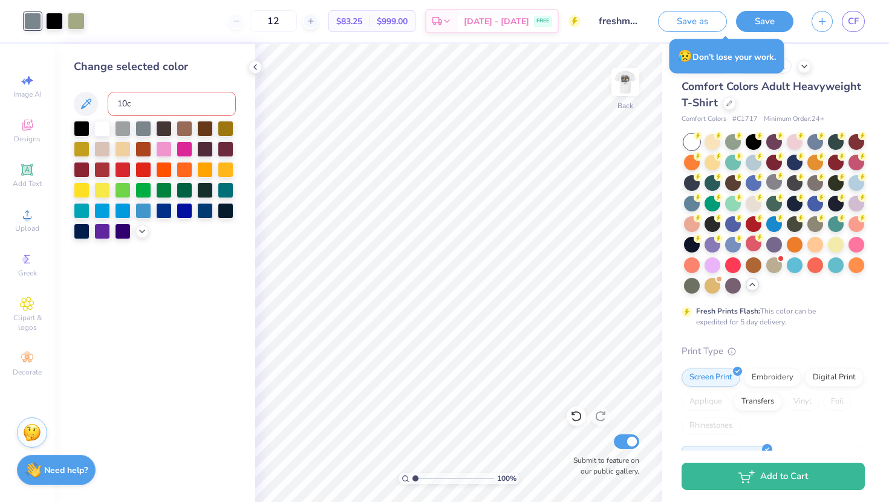
click at [233, 277] on div "Change selected color 10c" at bounding box center [154, 273] width 201 height 458
click at [57, 18] on div at bounding box center [54, 19] width 17 height 17
click at [175, 8] on div "12 $83.25 Per Item $999.00 Total Est. Delivery [DATE] - [DATE] FREE" at bounding box center [337, 21] width 487 height 42
click at [28, 23] on div at bounding box center [32, 19] width 17 height 17
click at [54, 18] on div at bounding box center [54, 19] width 17 height 17
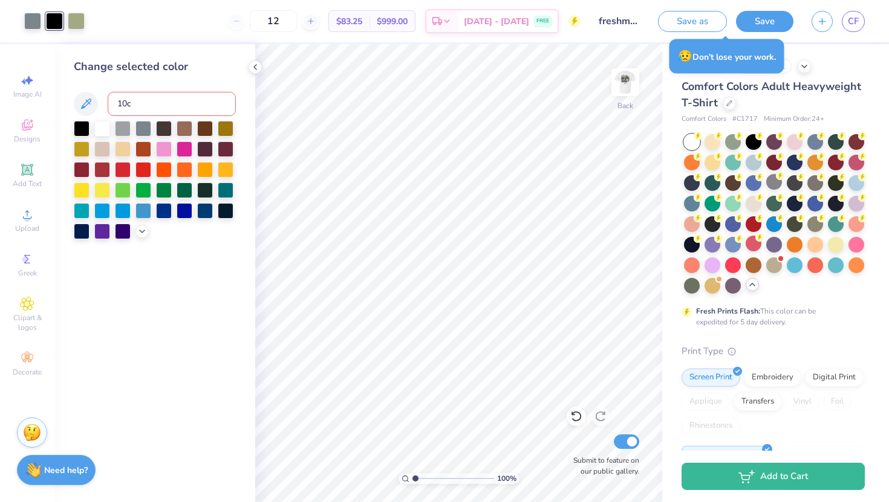
click at [117, 104] on input "10c" at bounding box center [172, 104] width 128 height 24
click at [147, 103] on input "10c" at bounding box center [172, 104] width 128 height 24
click at [115, 102] on input "10c" at bounding box center [172, 104] width 128 height 24
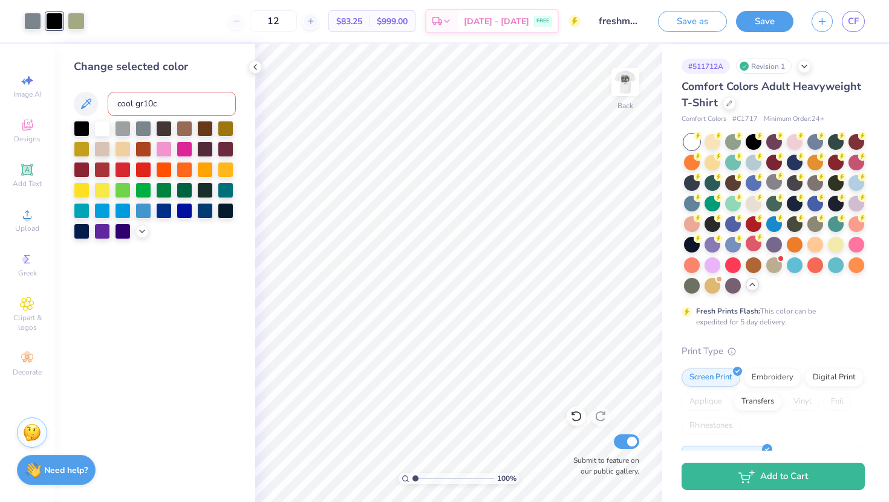
type input "cool gra10c"
click at [157, 60] on div "Change selected color" at bounding box center [155, 67] width 162 height 16
click at [635, 80] on img at bounding box center [625, 82] width 48 height 48
click at [627, 83] on img at bounding box center [625, 82] width 24 height 24
click at [768, 19] on button "Save" at bounding box center [764, 19] width 57 height 21
